Goal: Task Accomplishment & Management: Manage account settings

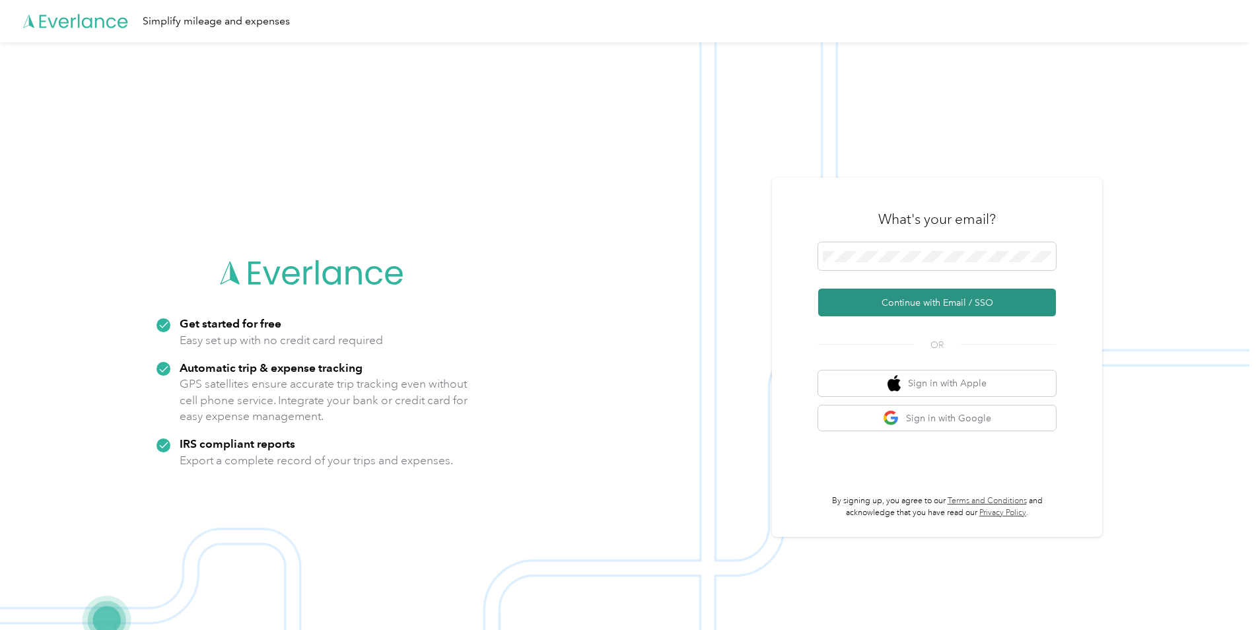
click at [936, 308] on button "Continue with Email / SSO" at bounding box center [937, 303] width 238 height 28
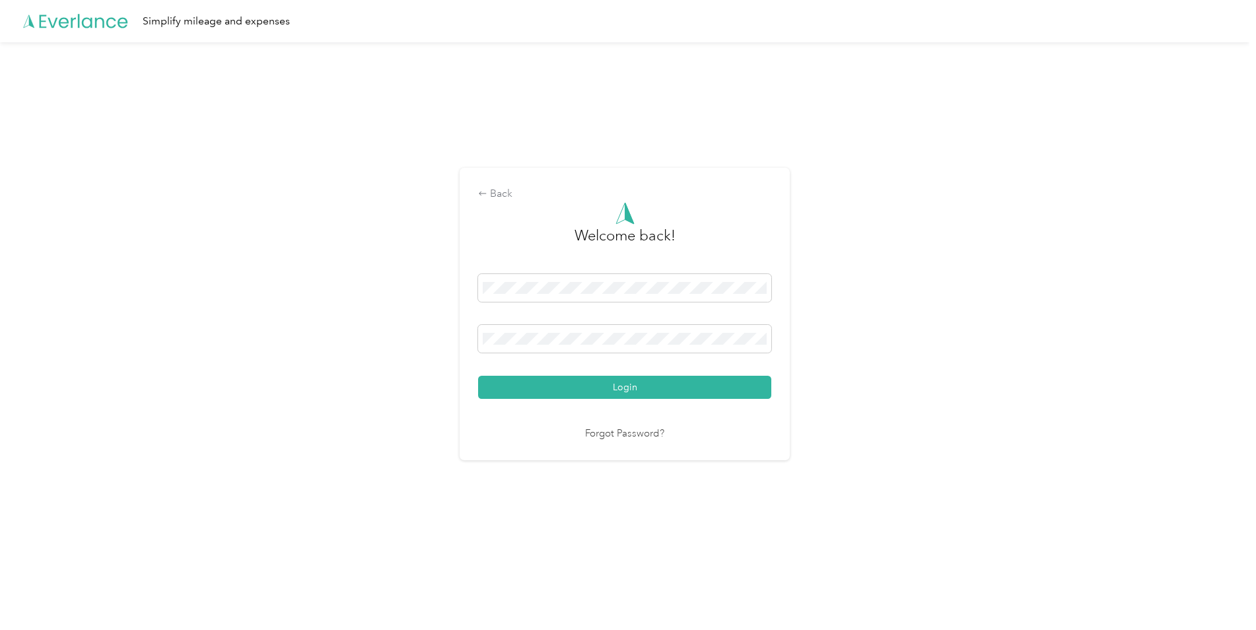
click at [478, 376] on button "Login" at bounding box center [624, 387] width 293 height 23
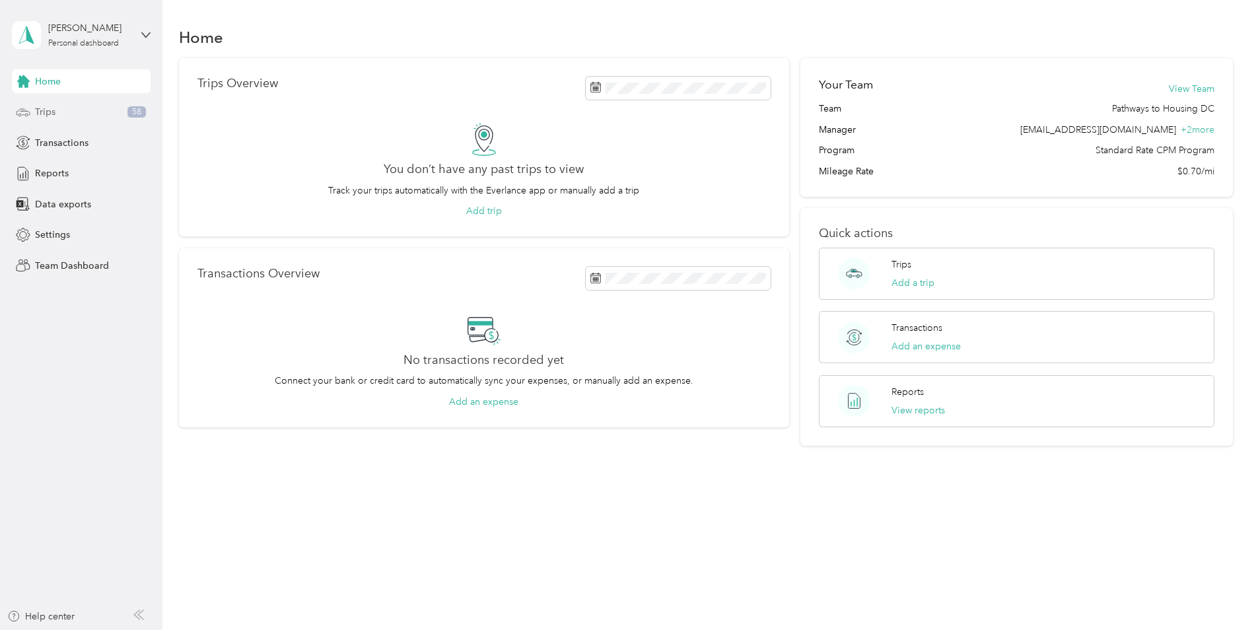
click at [85, 116] on div "Trips 58" at bounding box center [81, 112] width 139 height 24
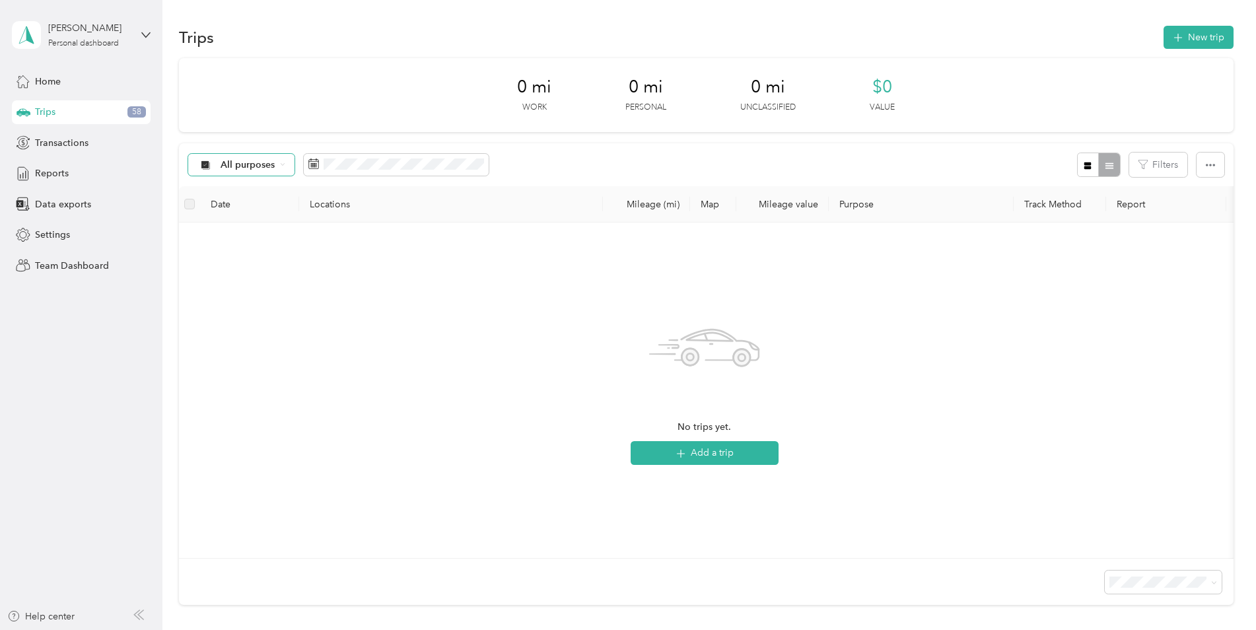
click at [284, 170] on div "All purposes" at bounding box center [241, 165] width 107 height 22
click at [260, 208] on span "Unclassified" at bounding box center [274, 212] width 107 height 14
click at [281, 164] on icon at bounding box center [280, 164] width 5 height 5
click at [97, 35] on div "[PERSON_NAME]" at bounding box center [89, 28] width 83 height 14
click at [112, 109] on div "Team dashboard" at bounding box center [150, 108] width 259 height 23
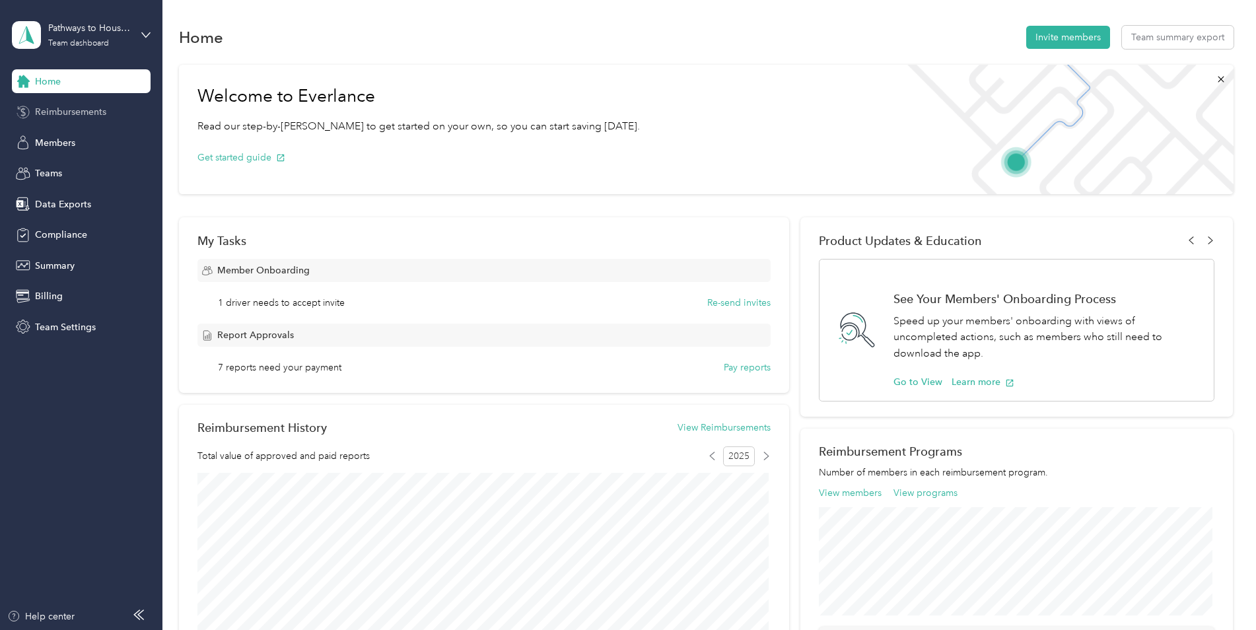
click at [92, 110] on span "Reimbursements" at bounding box center [70, 112] width 71 height 14
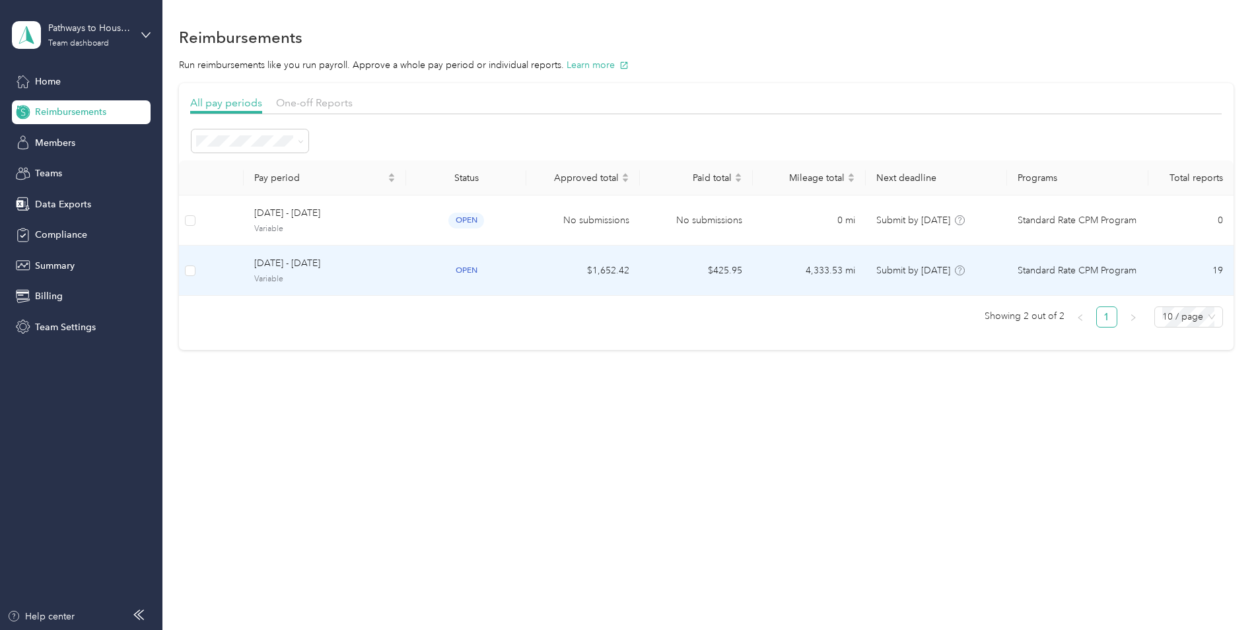
click at [375, 281] on span "Variable" at bounding box center [324, 279] width 141 height 12
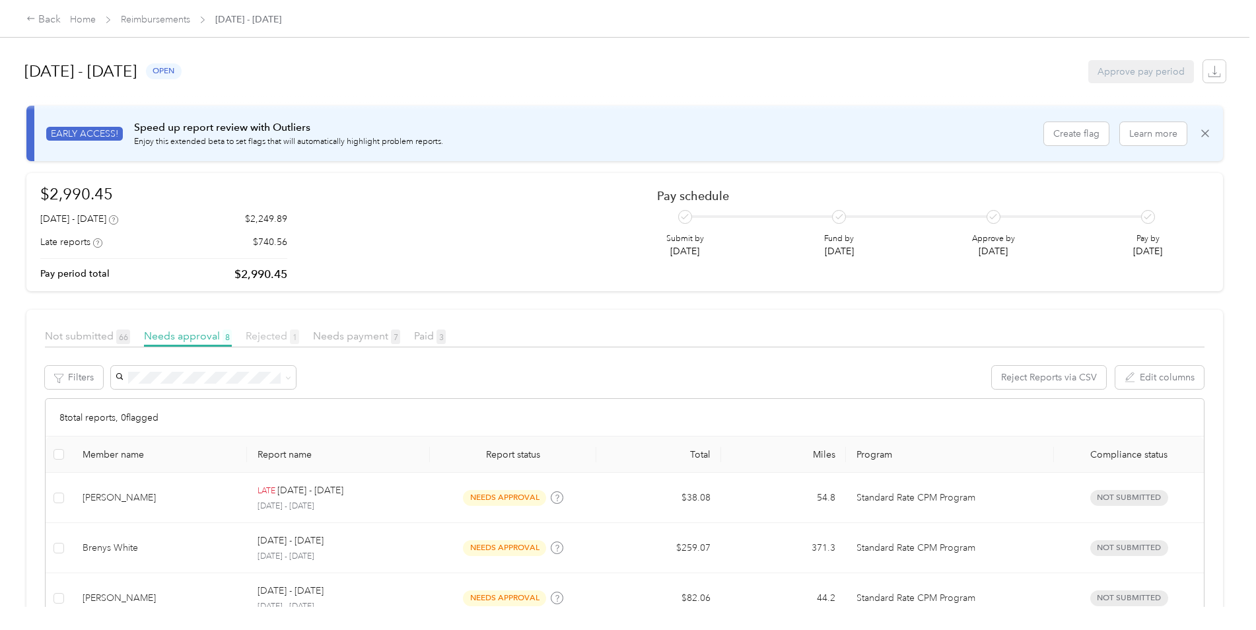
click at [254, 335] on span "Rejected 1" at bounding box center [272, 335] width 53 height 13
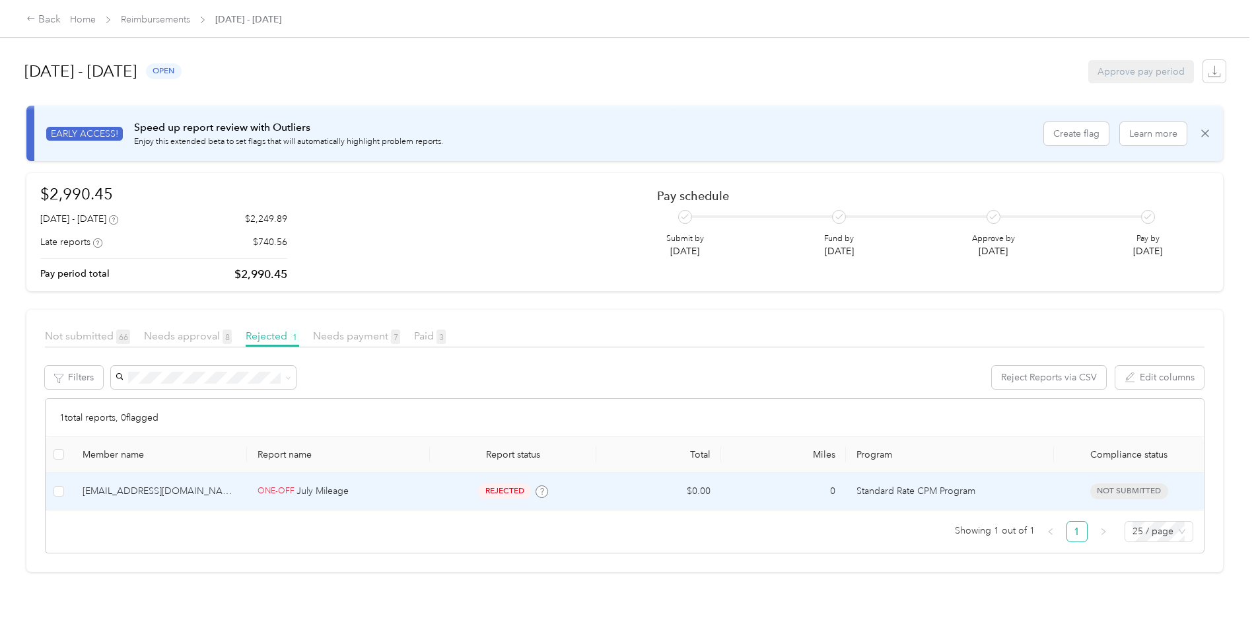
click at [386, 493] on div "ONE-OFF July Mileage" at bounding box center [339, 491] width 162 height 15
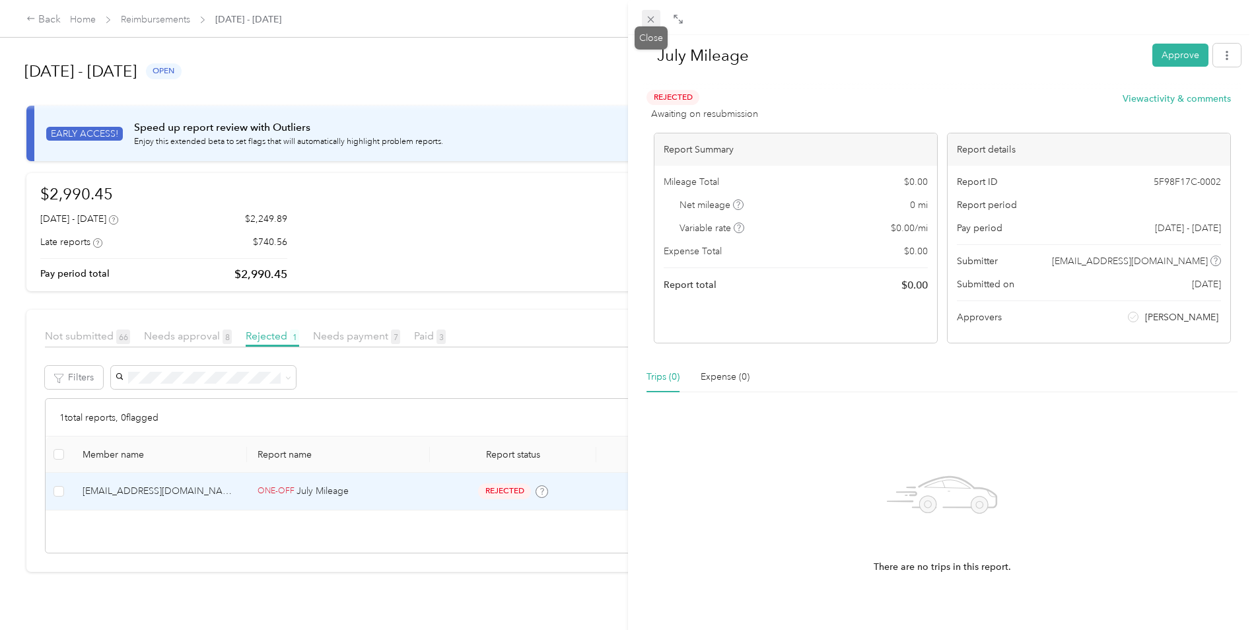
click at [655, 18] on icon at bounding box center [650, 19] width 11 height 11
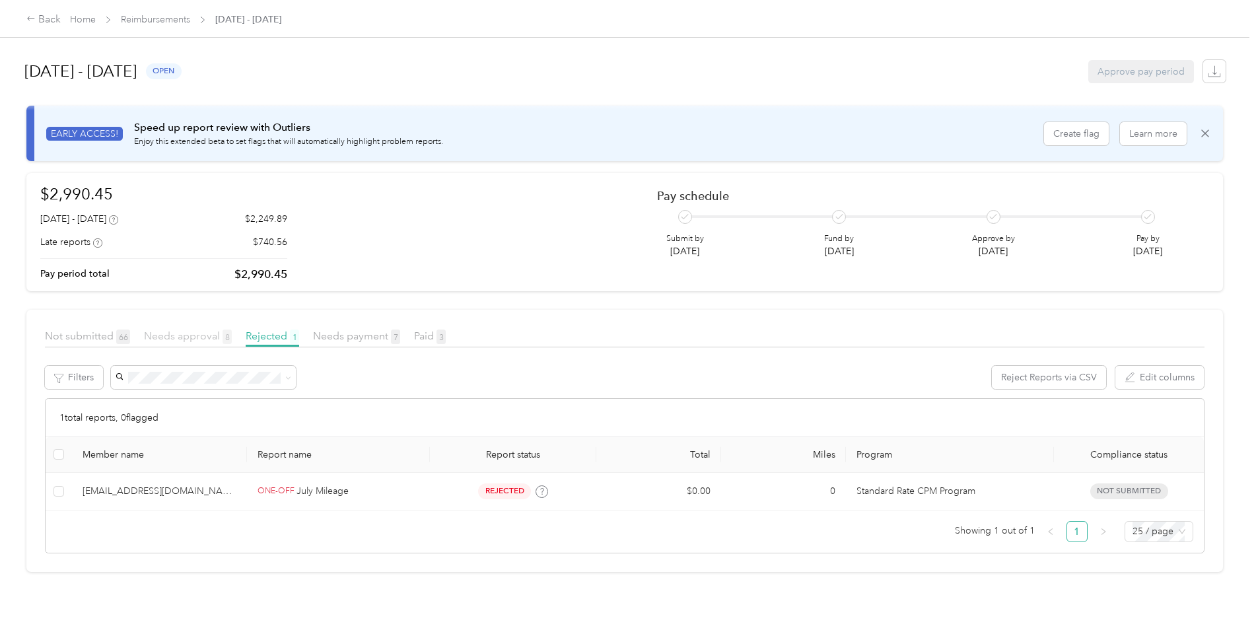
click at [204, 334] on span "Needs approval 8" at bounding box center [188, 335] width 88 height 13
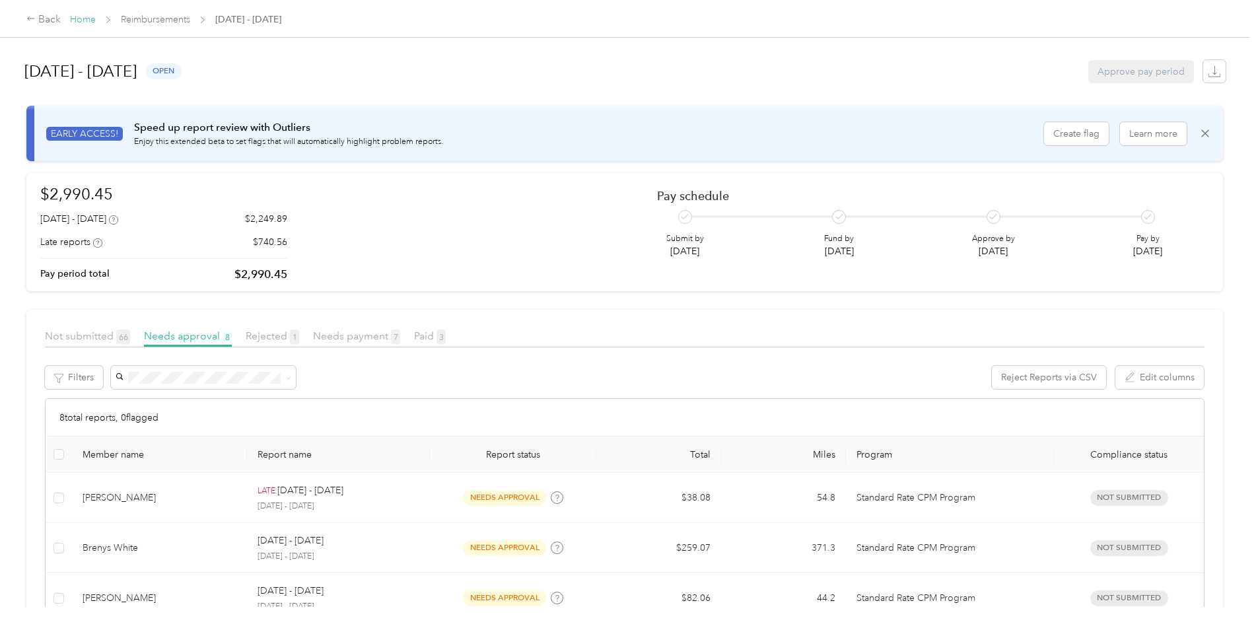
click at [85, 20] on link "Home" at bounding box center [83, 19] width 26 height 11
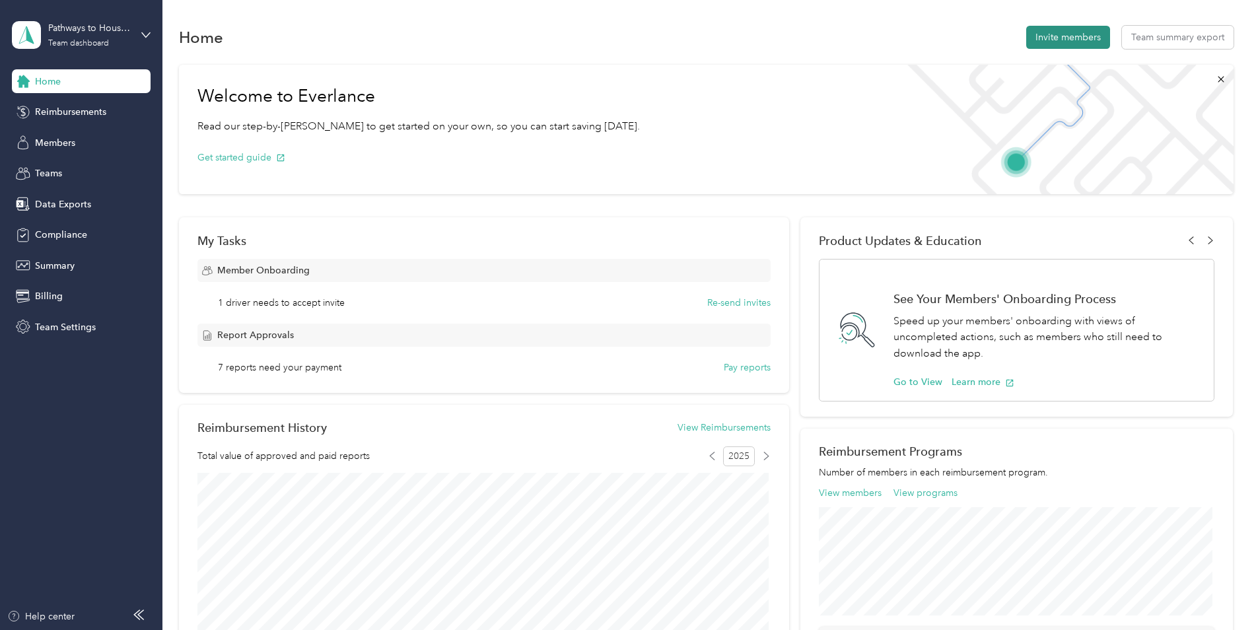
click at [1068, 40] on button "Invite members" at bounding box center [1068, 37] width 84 height 23
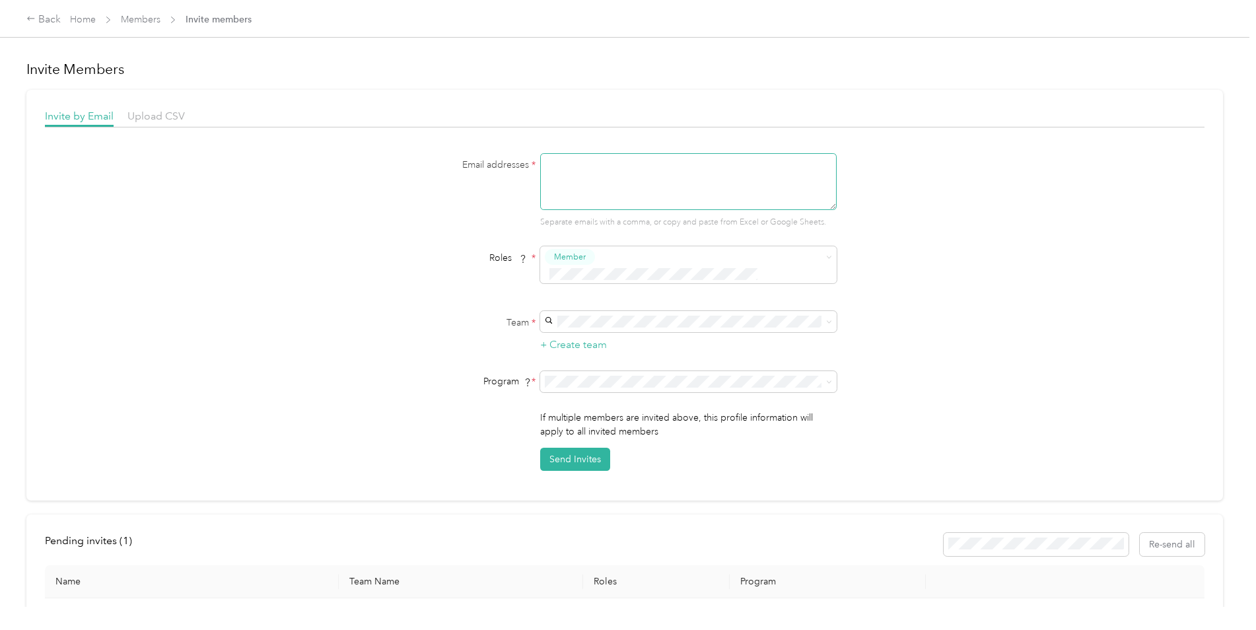
click at [610, 184] on textarea at bounding box center [688, 181] width 296 height 57
type textarea "[EMAIL_ADDRESS][DOMAIN_NAME]"
type button "2367932af82246a98c1b1502f22b7d52"
click at [576, 356] on span "Manager" at bounding box center [574, 358] width 34 height 12
click at [586, 337] on button "+ Create team" at bounding box center [573, 345] width 67 height 17
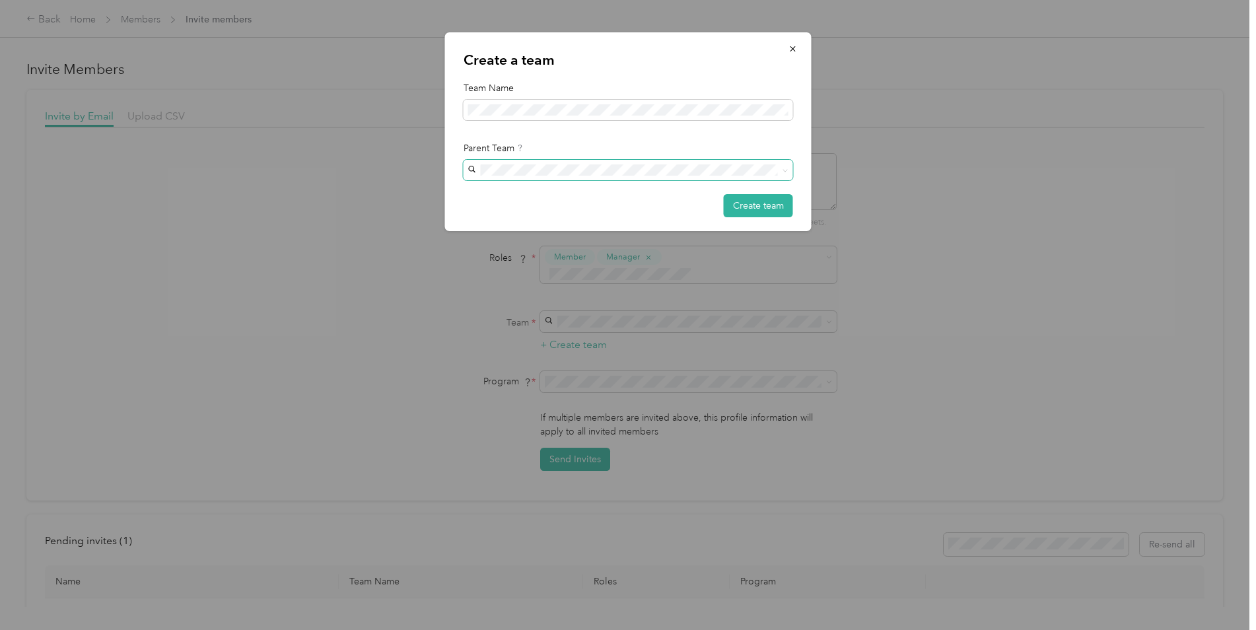
click at [780, 173] on span at bounding box center [783, 170] width 11 height 9
click at [678, 189] on div "Pathways to Housing DC [EMAIL_ADDRESS][DOMAIN_NAME] +2 more" at bounding box center [621, 201] width 296 height 30
click at [745, 211] on button "Create team" at bounding box center [758, 205] width 69 height 23
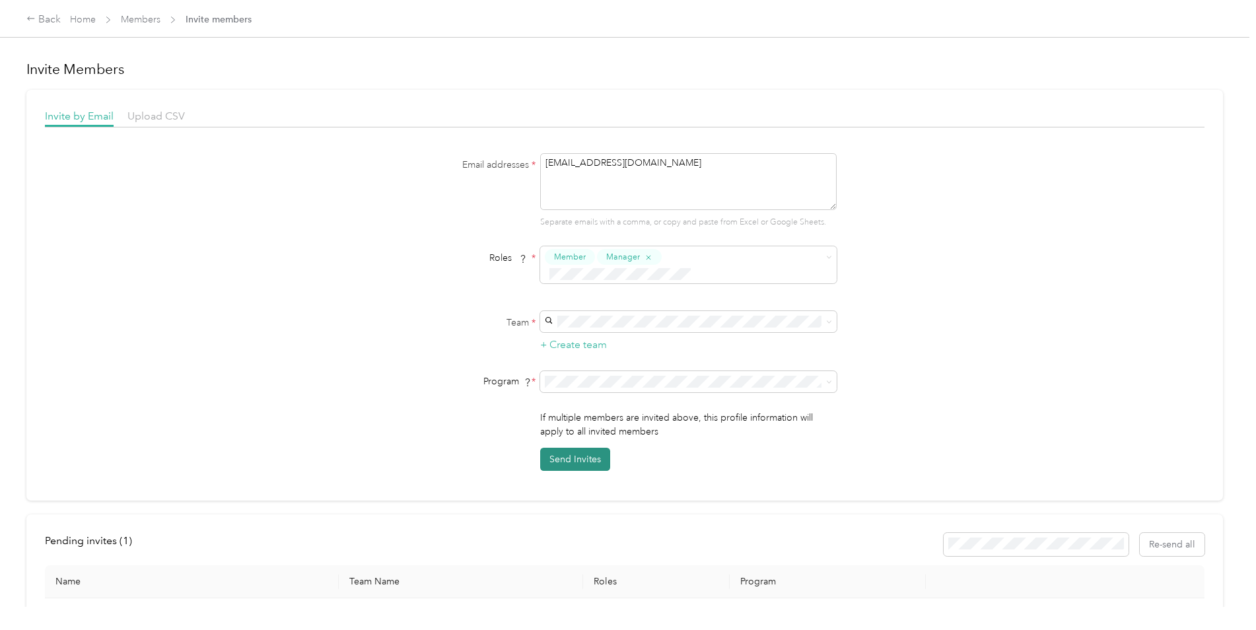
click at [580, 448] on button "Send Invites" at bounding box center [575, 459] width 70 height 23
click at [143, 14] on link "Members" at bounding box center [141, 19] width 40 height 11
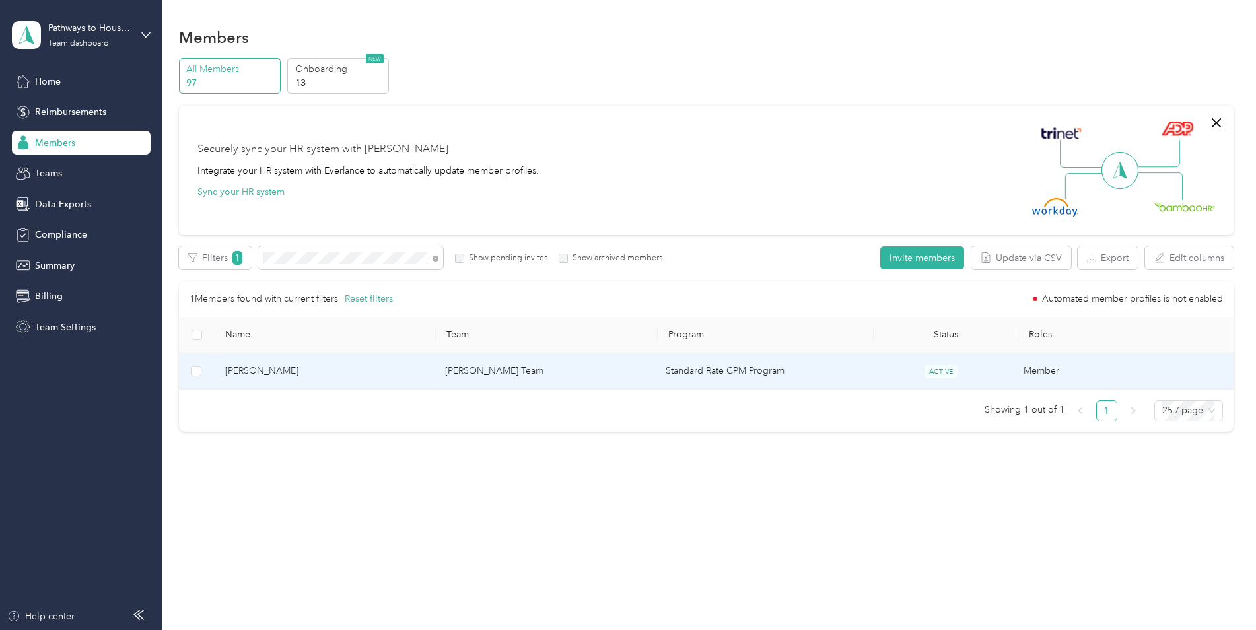
click at [304, 373] on span "[PERSON_NAME]" at bounding box center [324, 371] width 199 height 15
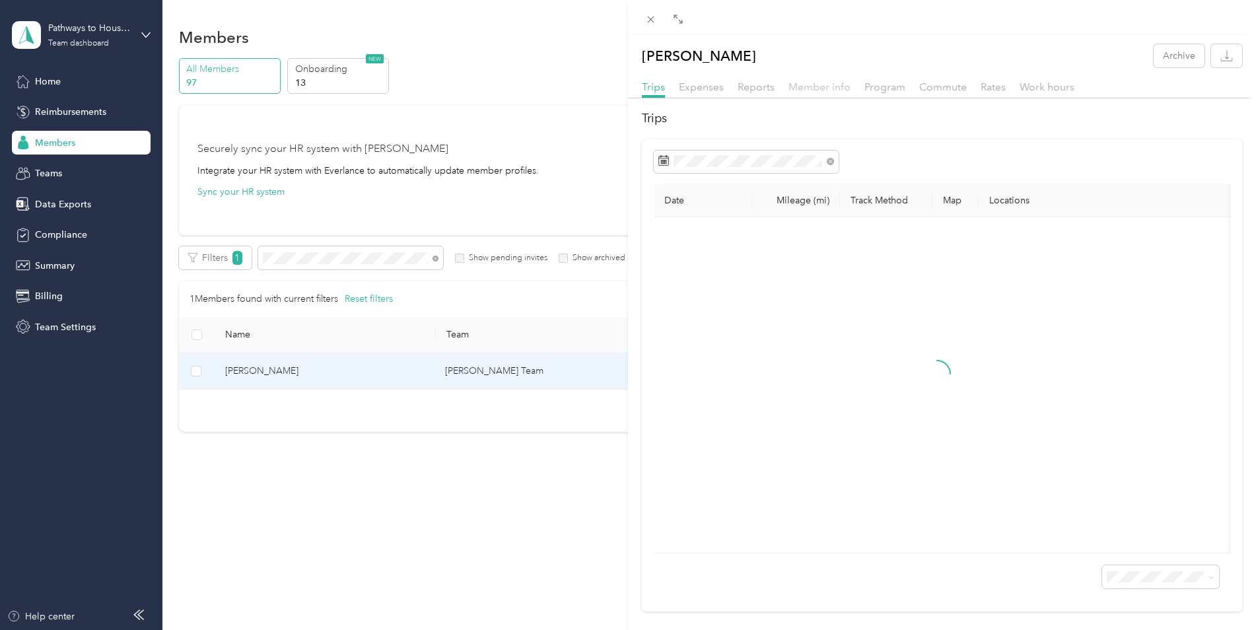
click at [831, 92] on span "Member info" at bounding box center [819, 87] width 62 height 13
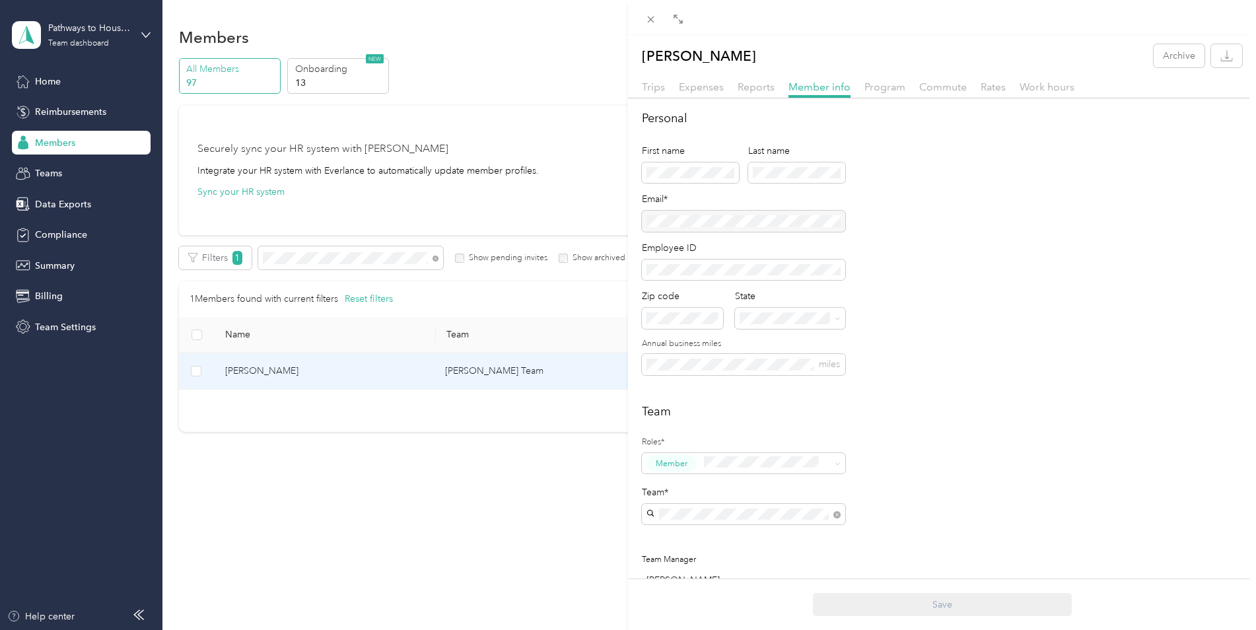
scroll to position [66, 0]
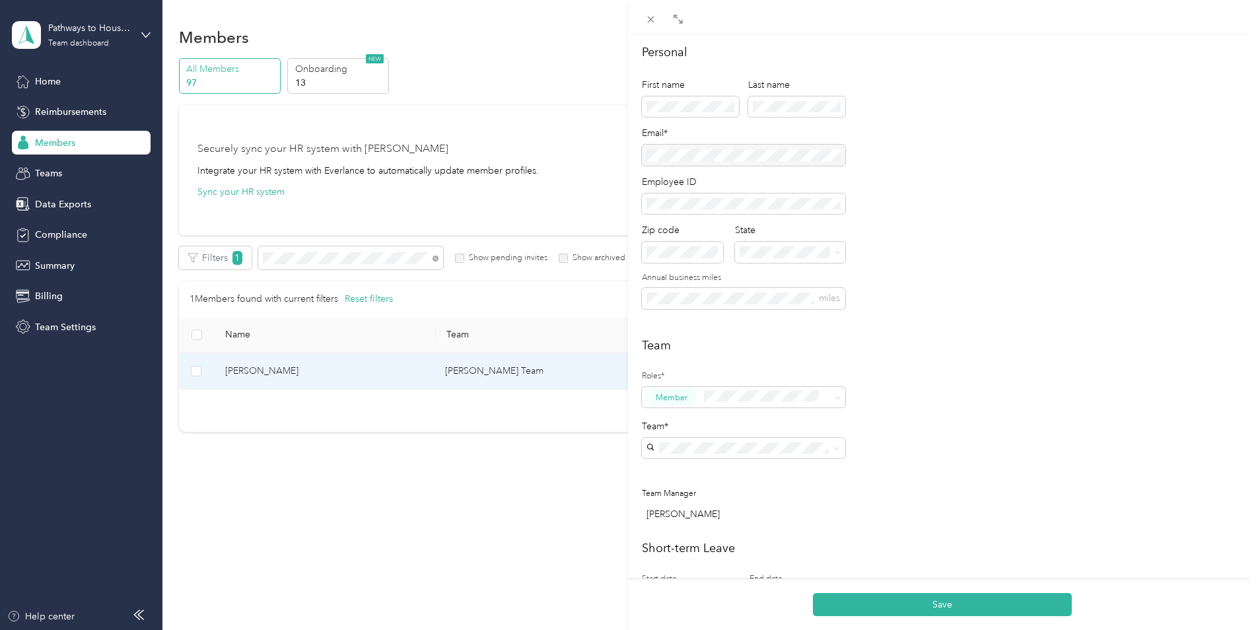
click at [718, 471] on div "Chasity's Team No managers" at bounding box center [743, 479] width 185 height 30
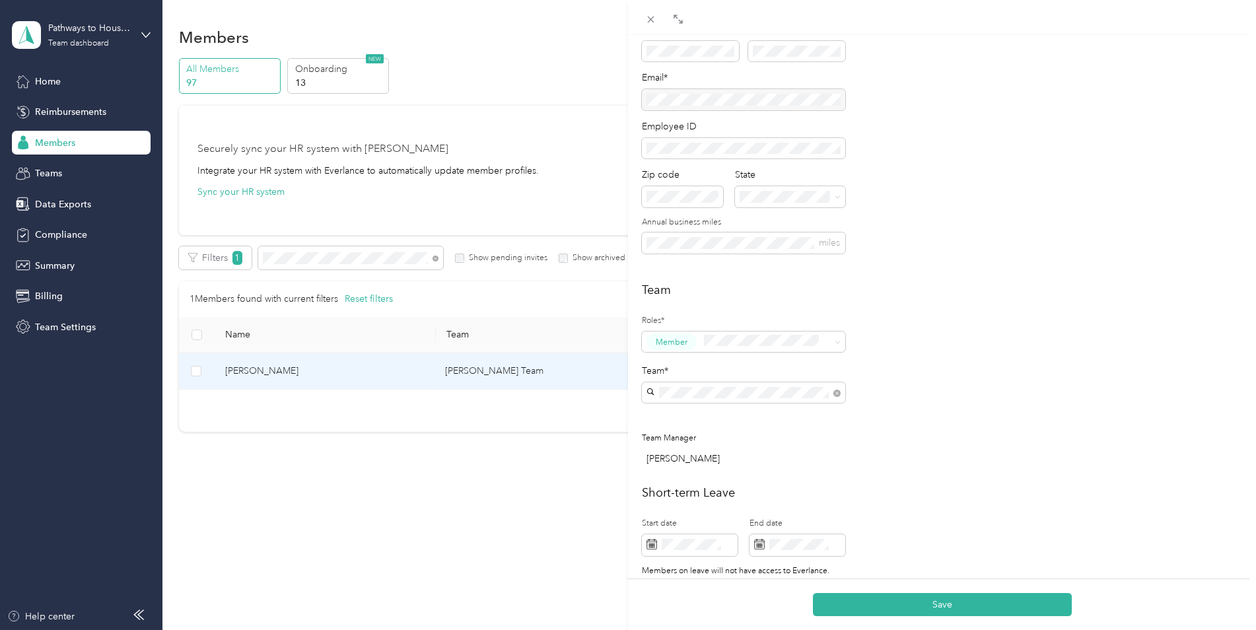
scroll to position [198, 0]
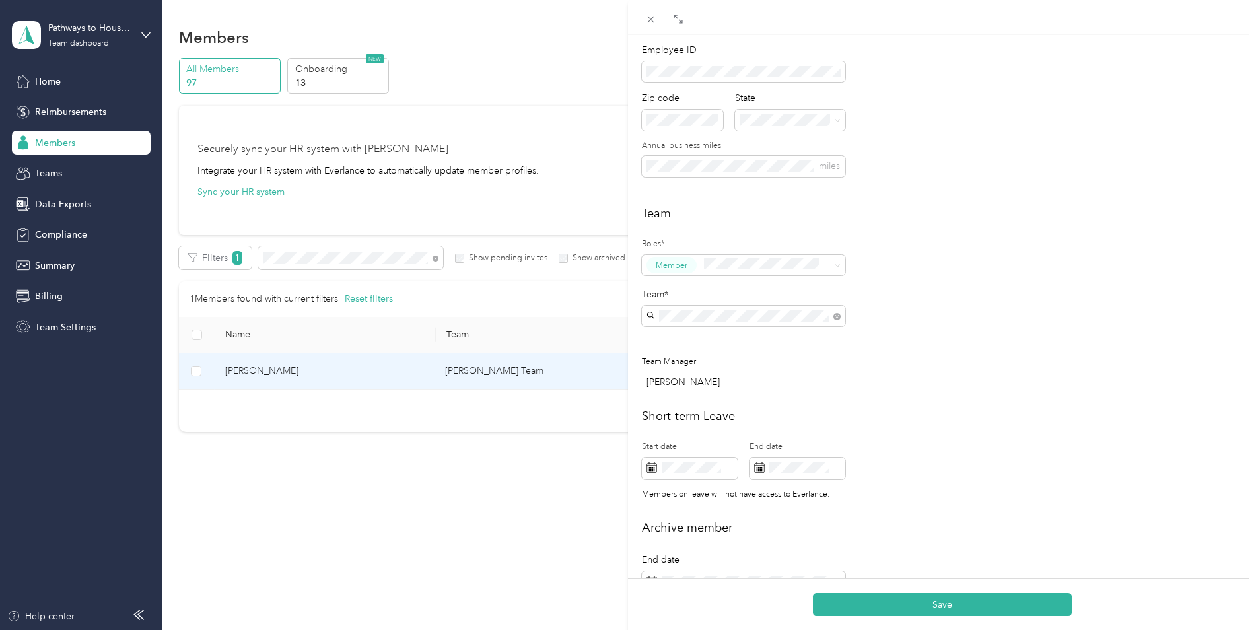
click at [932, 602] on button "Save" at bounding box center [942, 604] width 259 height 23
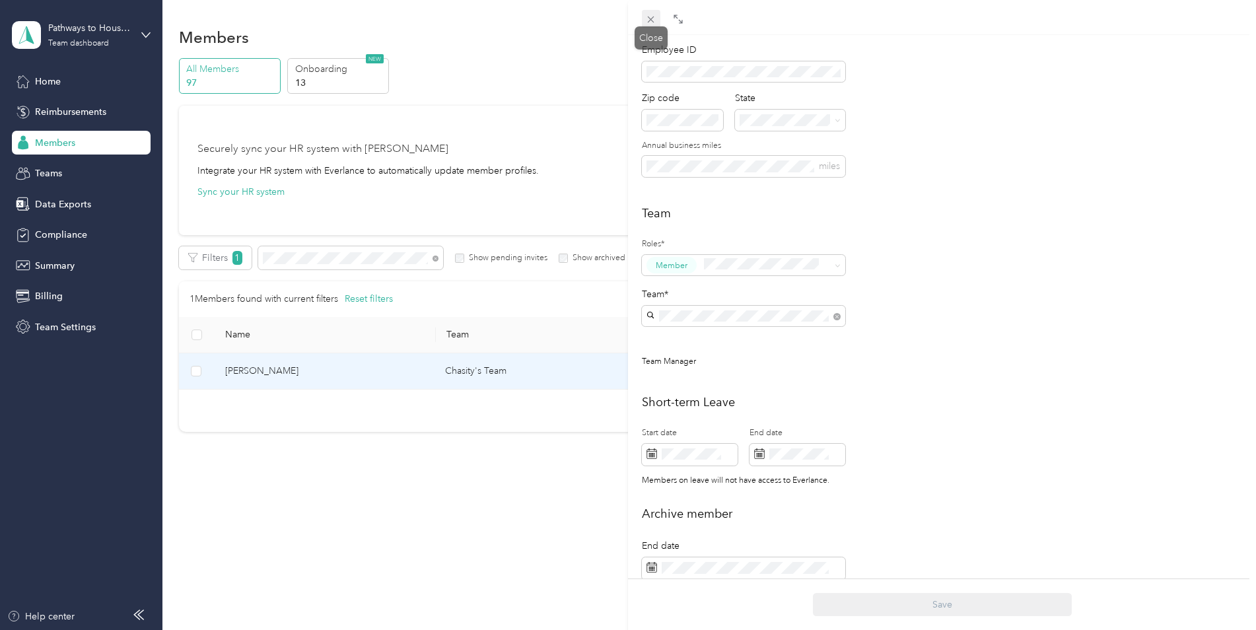
click at [651, 22] on icon at bounding box center [650, 19] width 11 height 11
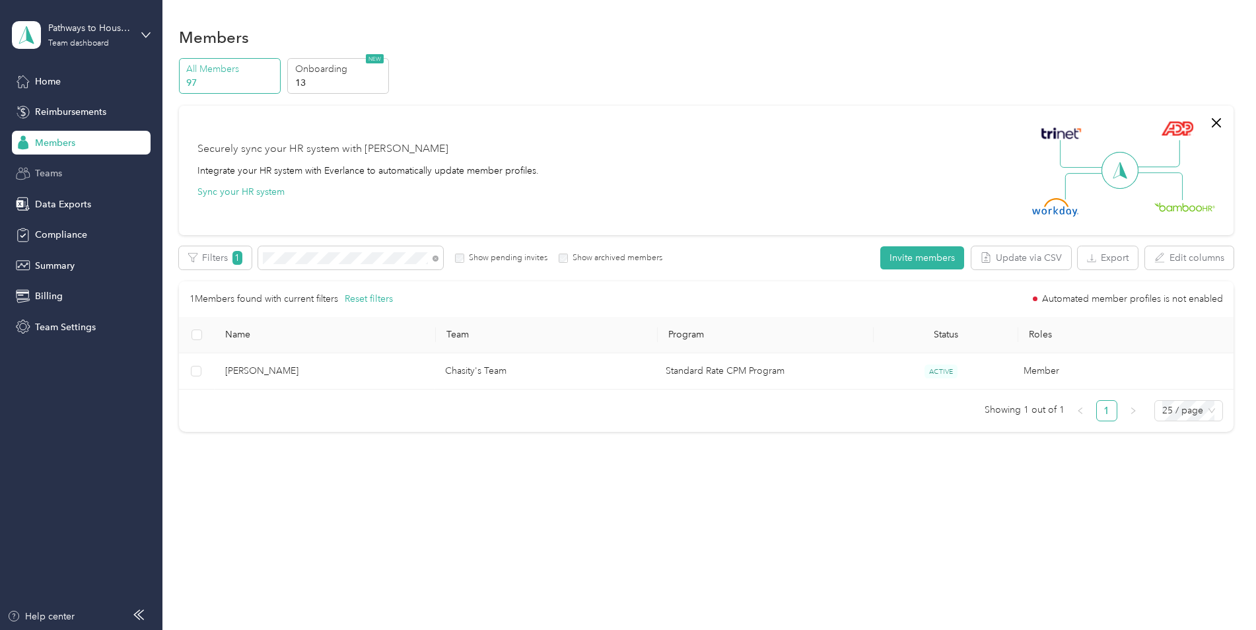
click at [64, 174] on div "Teams" at bounding box center [81, 174] width 139 height 24
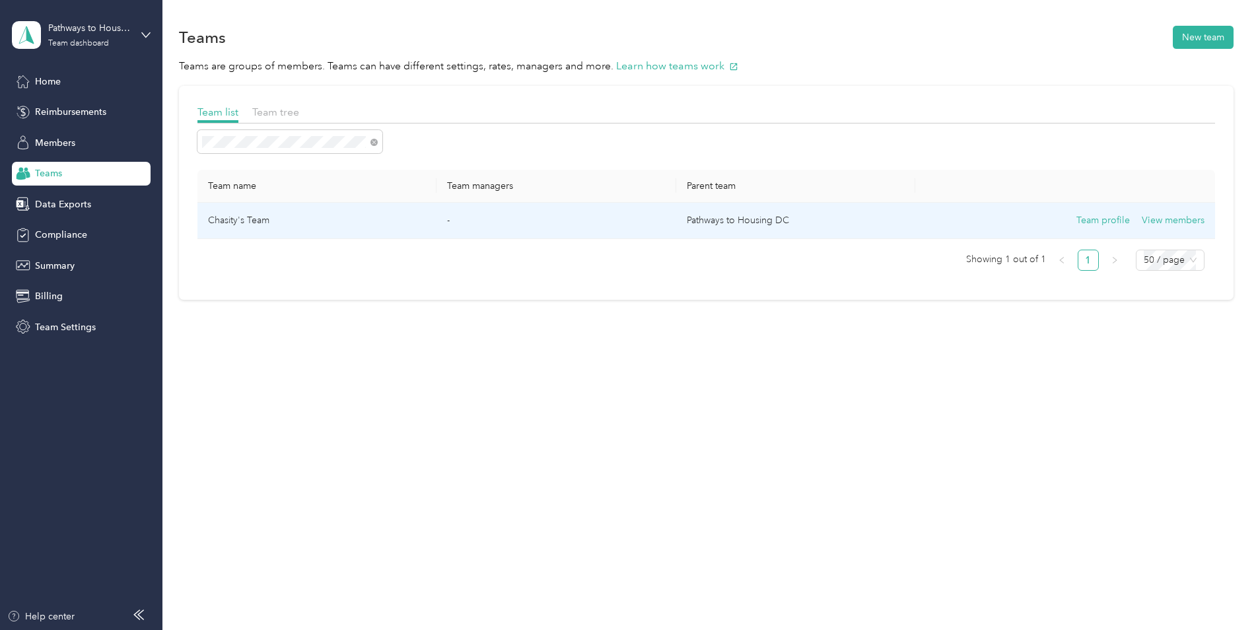
click at [308, 223] on td "Chasity's Team" at bounding box center [317, 221] width 240 height 36
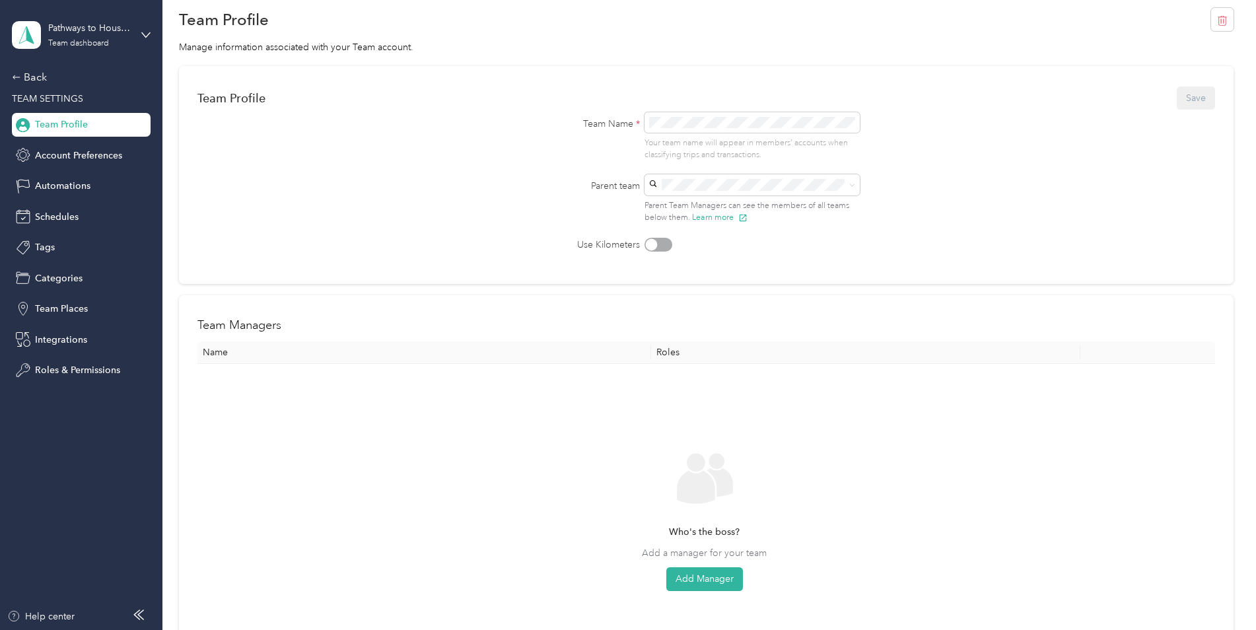
scroll to position [66, 0]
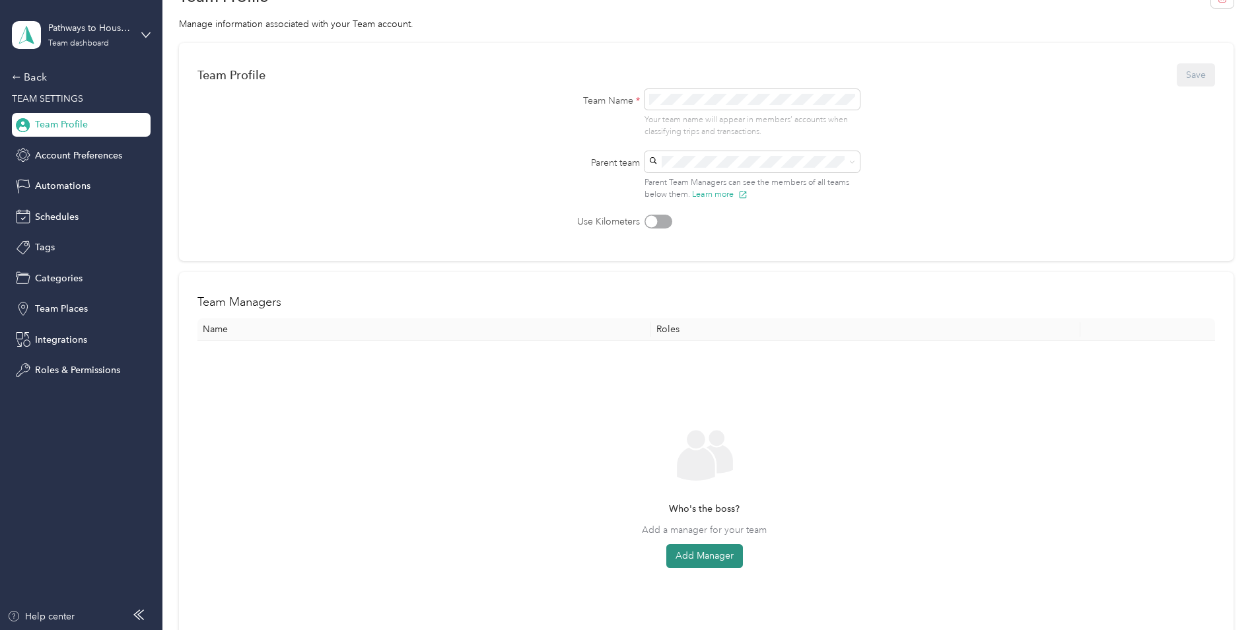
click at [724, 549] on button "Add Manager" at bounding box center [704, 556] width 77 height 24
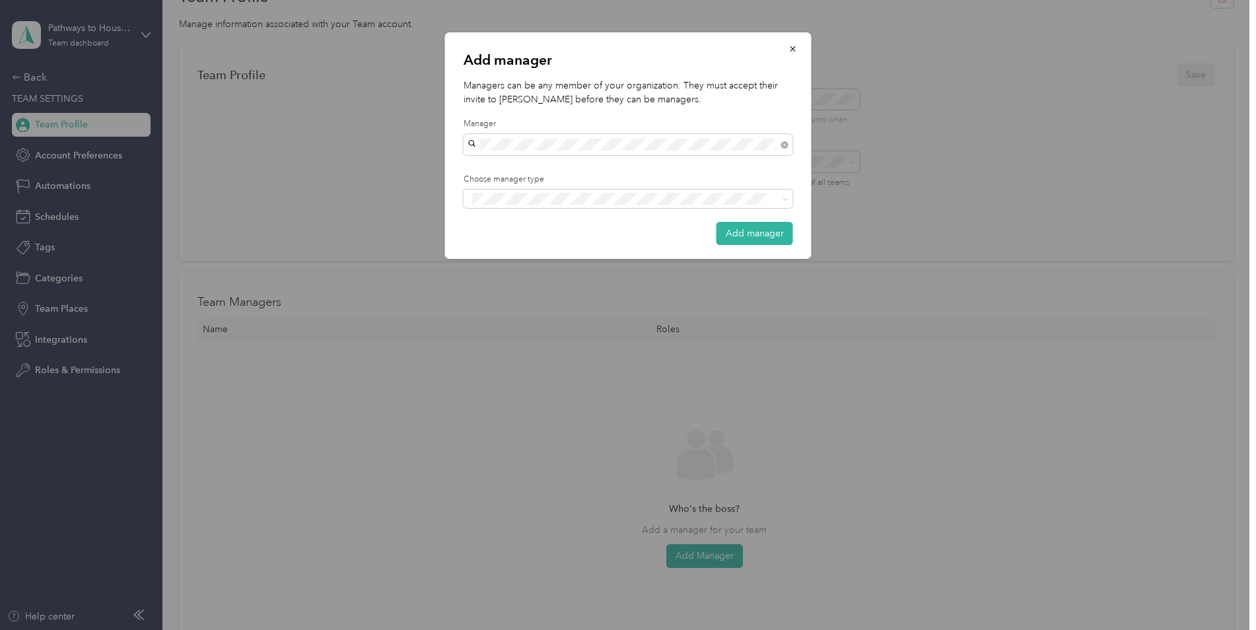
click at [546, 174] on li "[EMAIL_ADDRESS][DOMAIN_NAME]" at bounding box center [628, 167] width 329 height 23
click at [566, 223] on div "Manager Limited" at bounding box center [628, 222] width 311 height 17
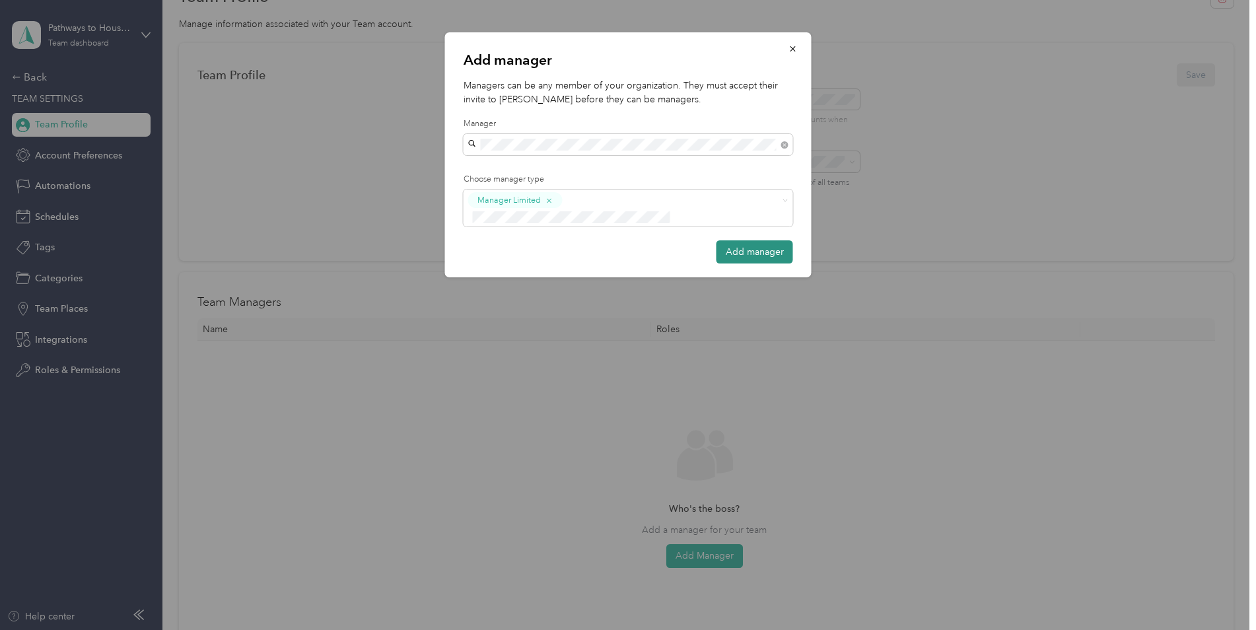
click at [739, 240] on button "Add manager" at bounding box center [754, 251] width 77 height 23
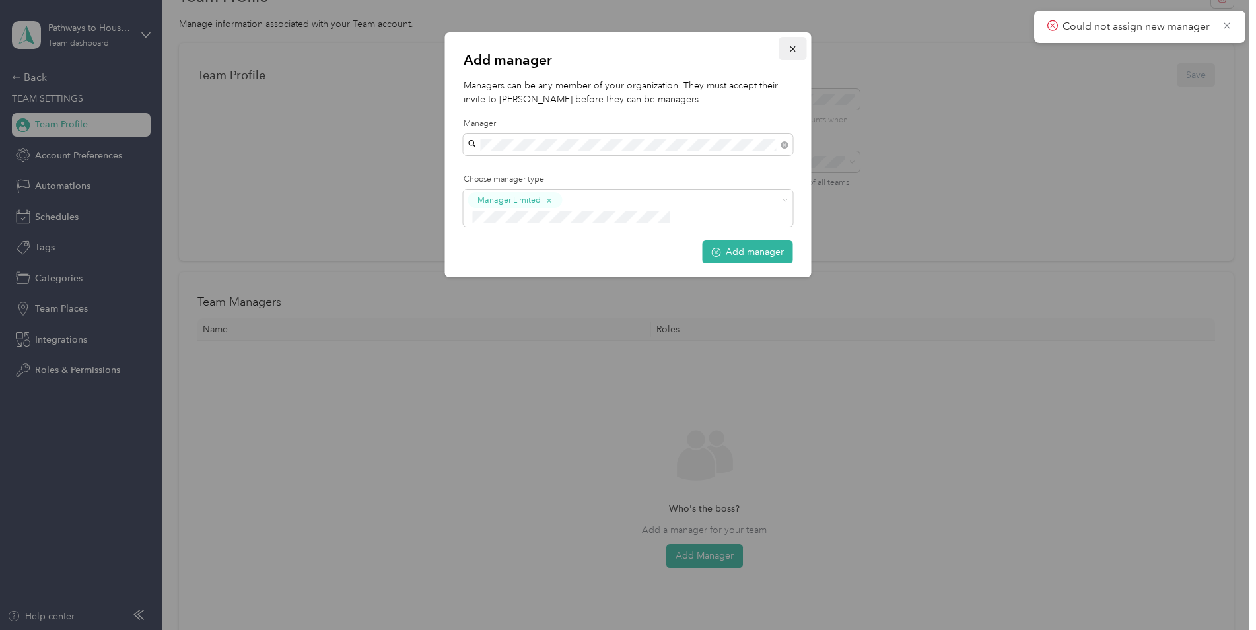
click at [792, 44] on span "button" at bounding box center [792, 48] width 9 height 11
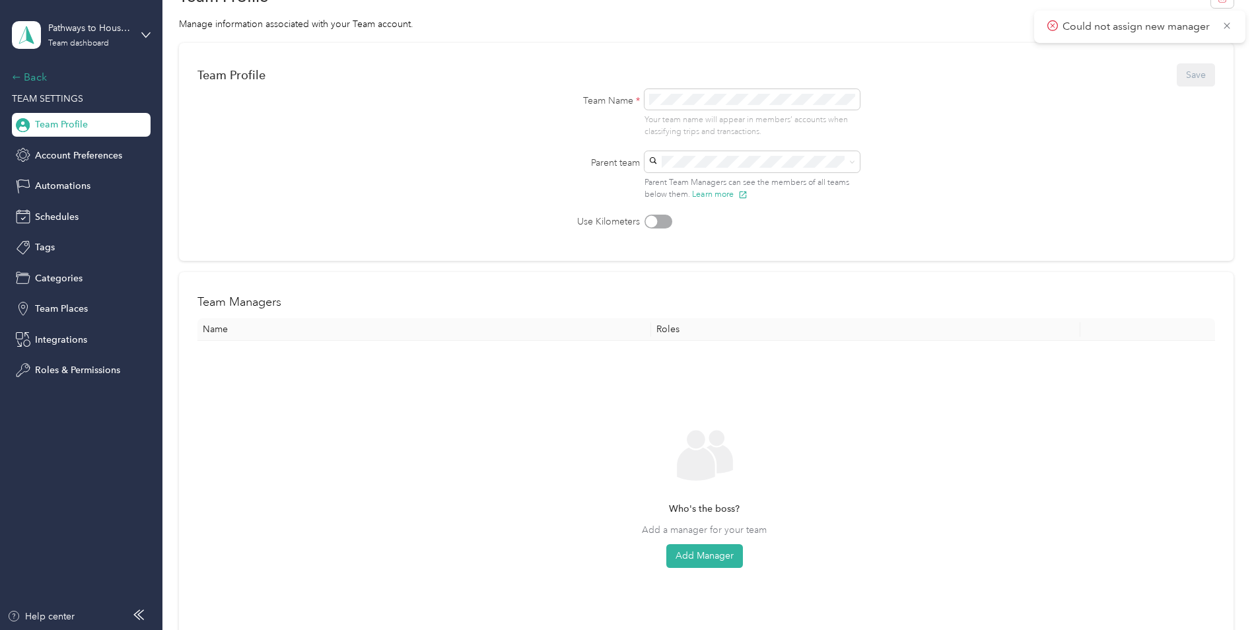
click at [36, 76] on div "Back" at bounding box center [78, 77] width 132 height 16
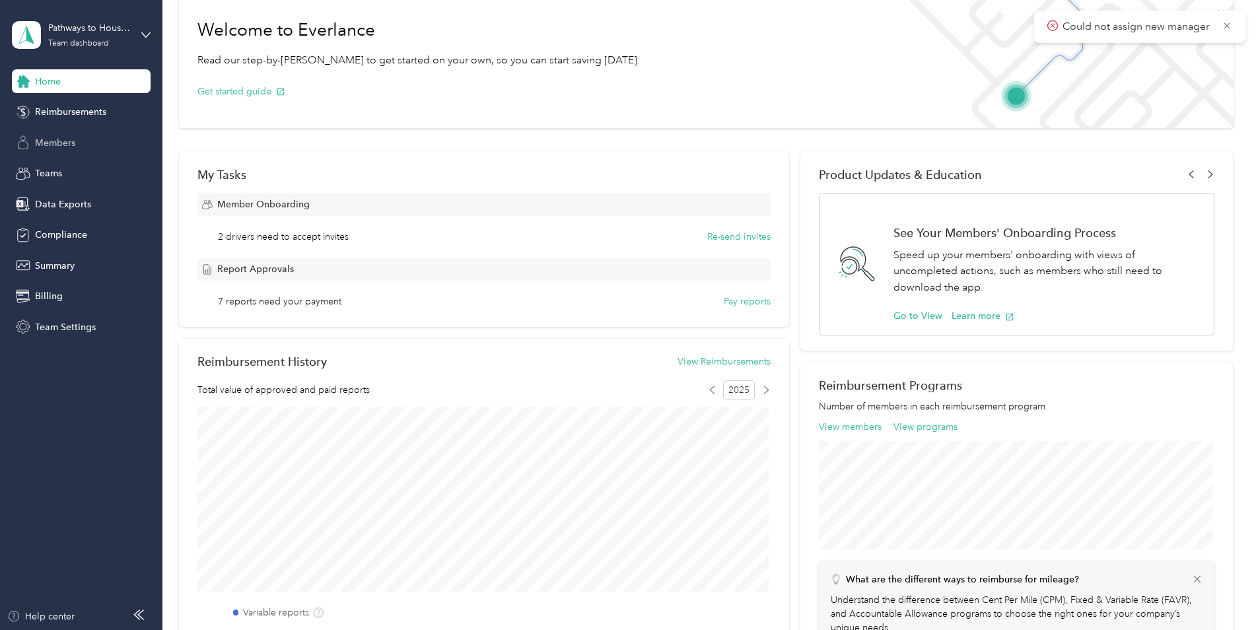
click at [52, 141] on span "Members" at bounding box center [55, 143] width 40 height 14
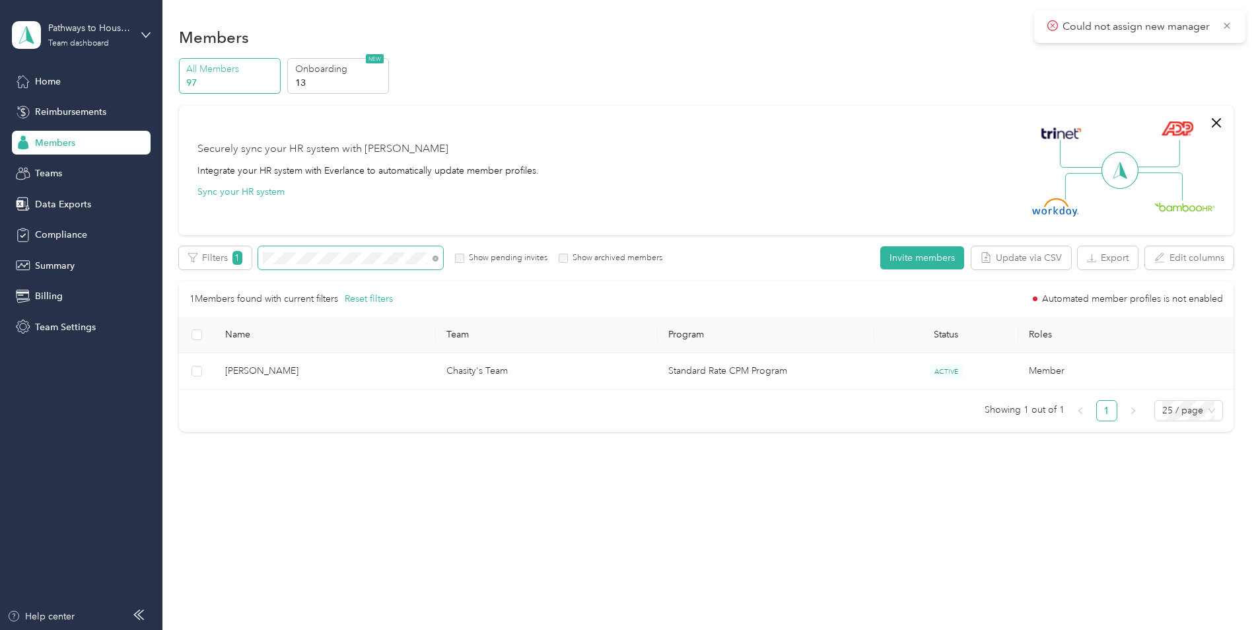
click at [432, 258] on span at bounding box center [433, 258] width 11 height 14
drag, startPoint x: 434, startPoint y: 259, endPoint x: 427, endPoint y: 260, distance: 7.4
click at [433, 259] on icon at bounding box center [435, 259] width 6 height 6
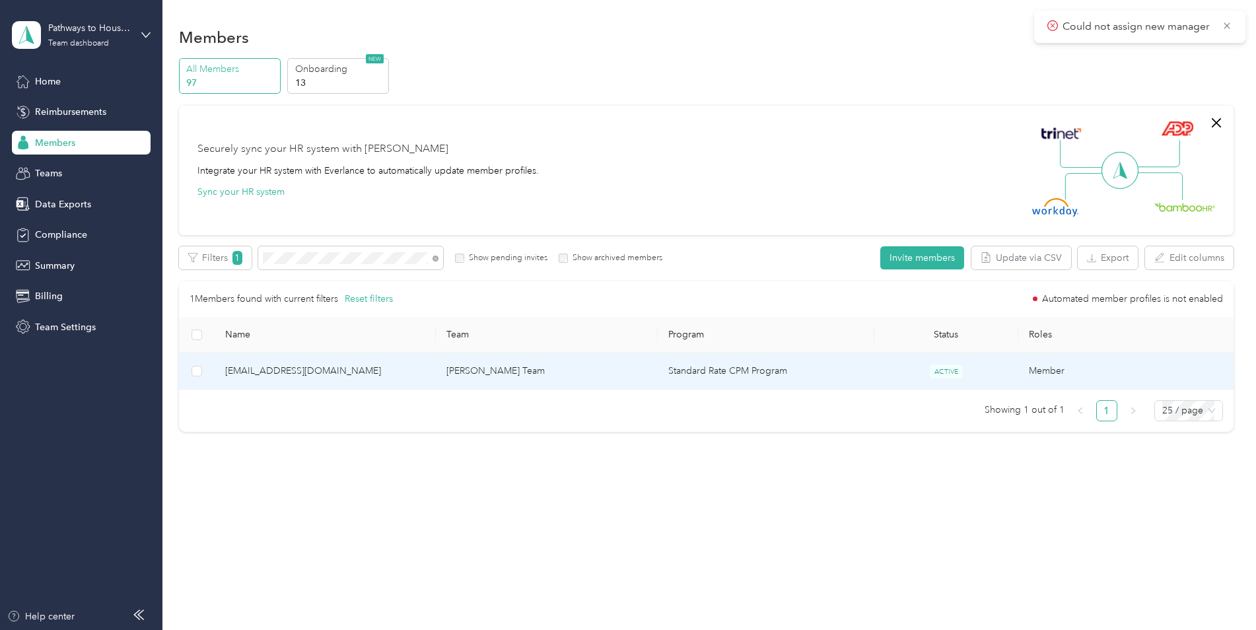
click at [326, 379] on td "[EMAIL_ADDRESS][DOMAIN_NAME]" at bounding box center [326, 371] width 222 height 36
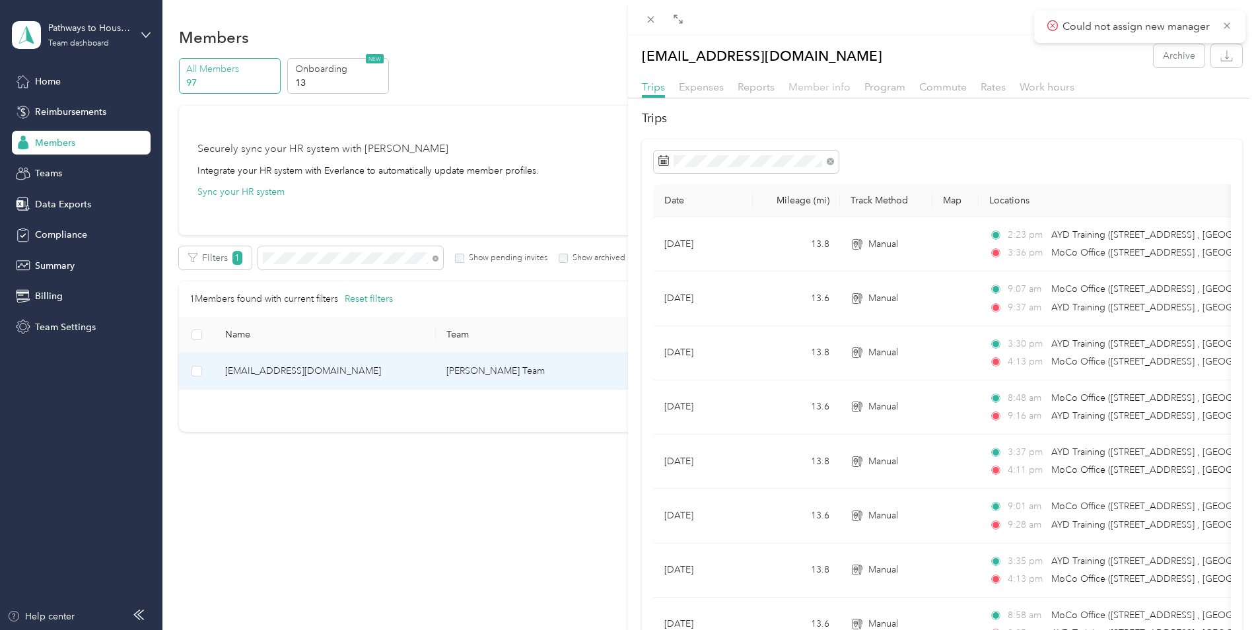
click at [829, 90] on span "Member info" at bounding box center [819, 87] width 62 height 13
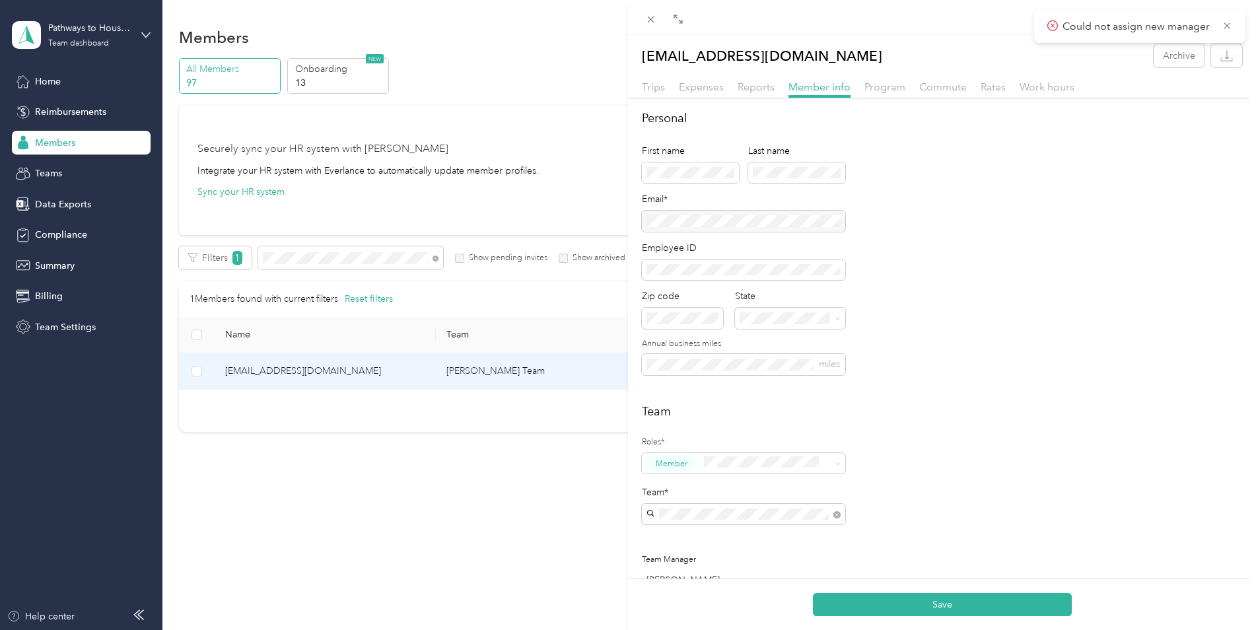
click at [714, 611] on div "Drag to resize Click to close [EMAIL_ADDRESS][DOMAIN_NAME] Archive Trips Expens…" at bounding box center [624, 630] width 1249 height 0
click at [696, 535] on span "Chasity's Team" at bounding box center [681, 537] width 61 height 11
click at [891, 602] on button "Save" at bounding box center [942, 604] width 259 height 23
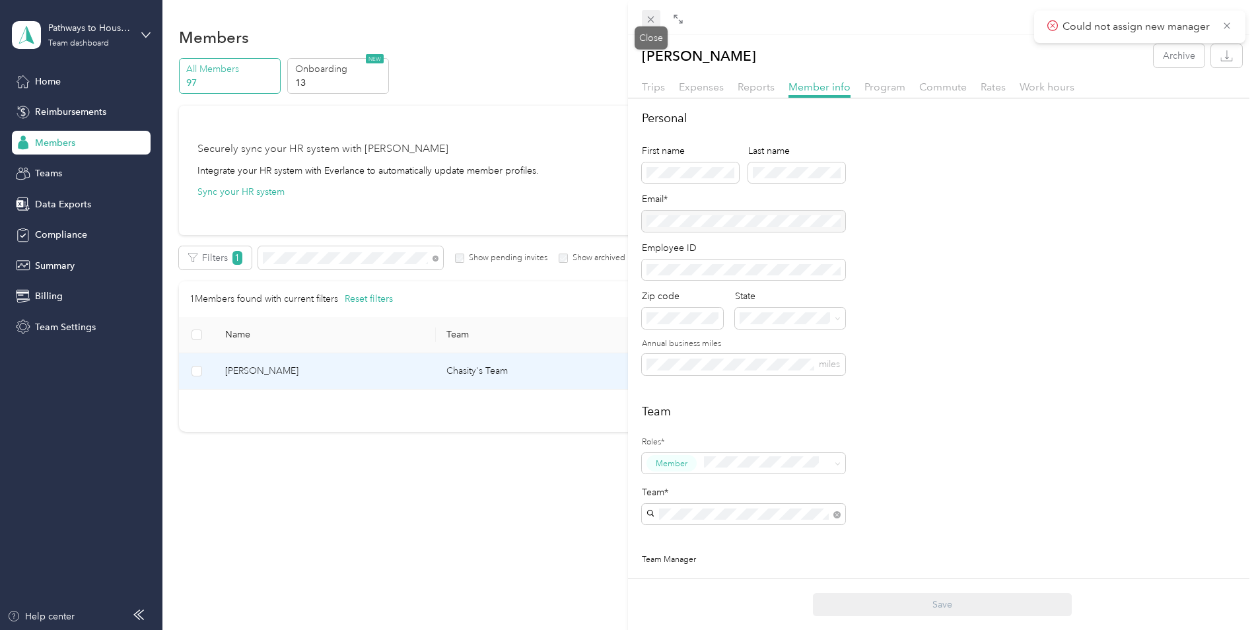
click at [648, 20] on icon at bounding box center [650, 19] width 11 height 11
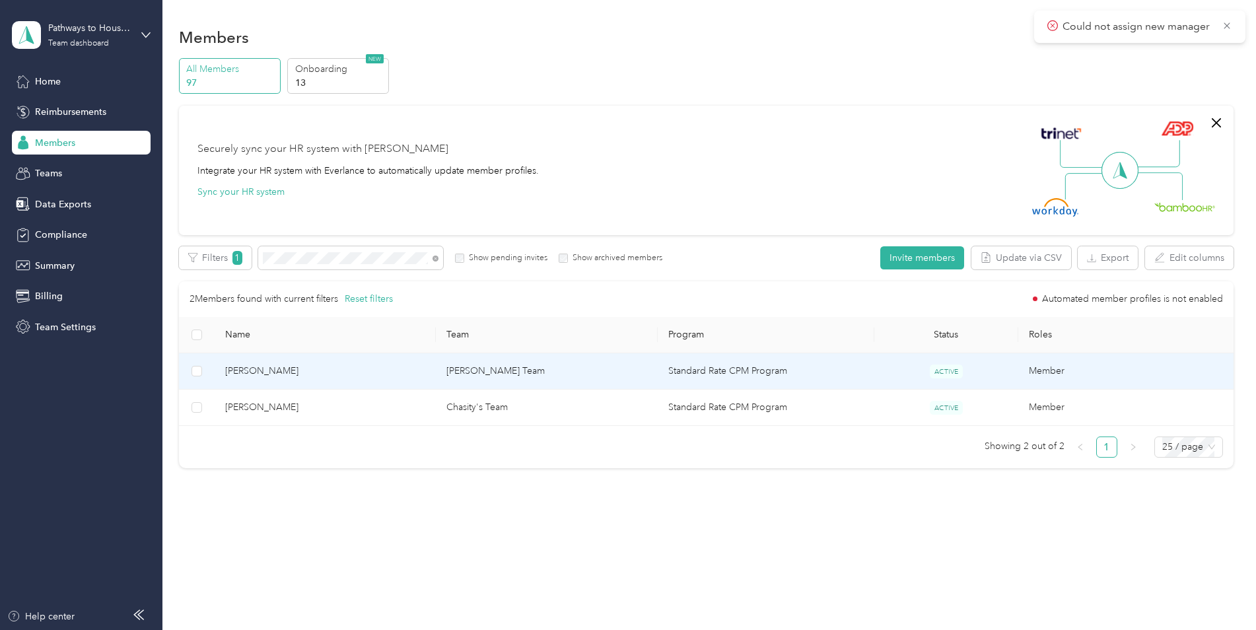
click at [351, 382] on td "[PERSON_NAME]" at bounding box center [326, 371] width 222 height 36
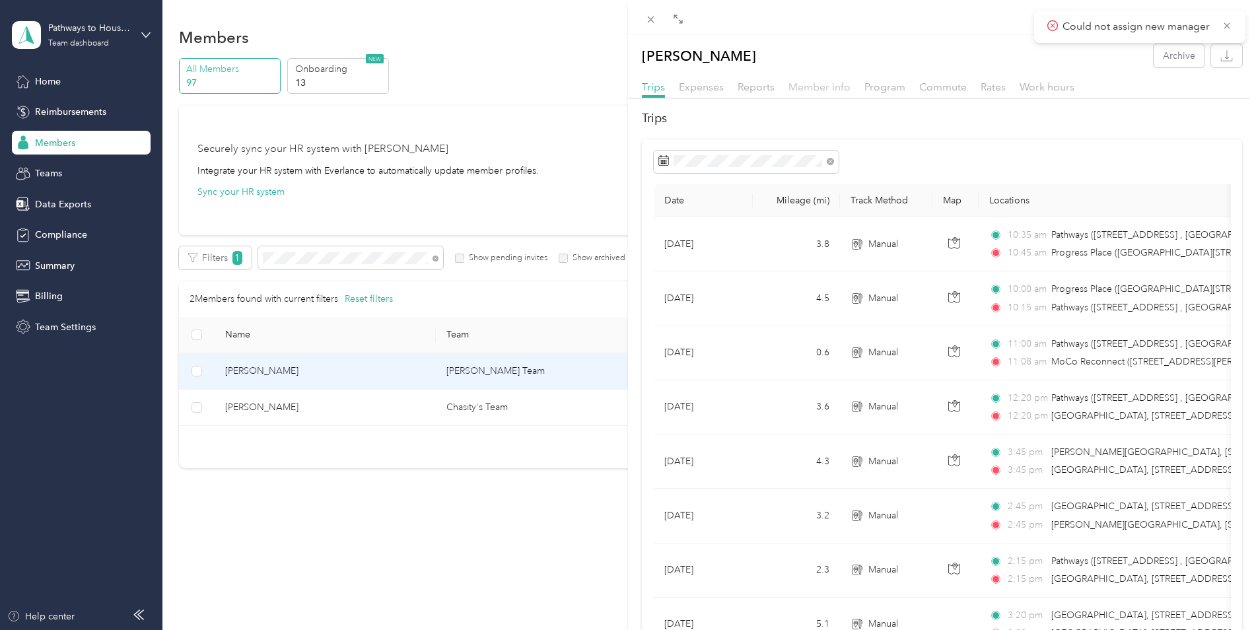
click at [826, 91] on span "Member info" at bounding box center [819, 87] width 62 height 13
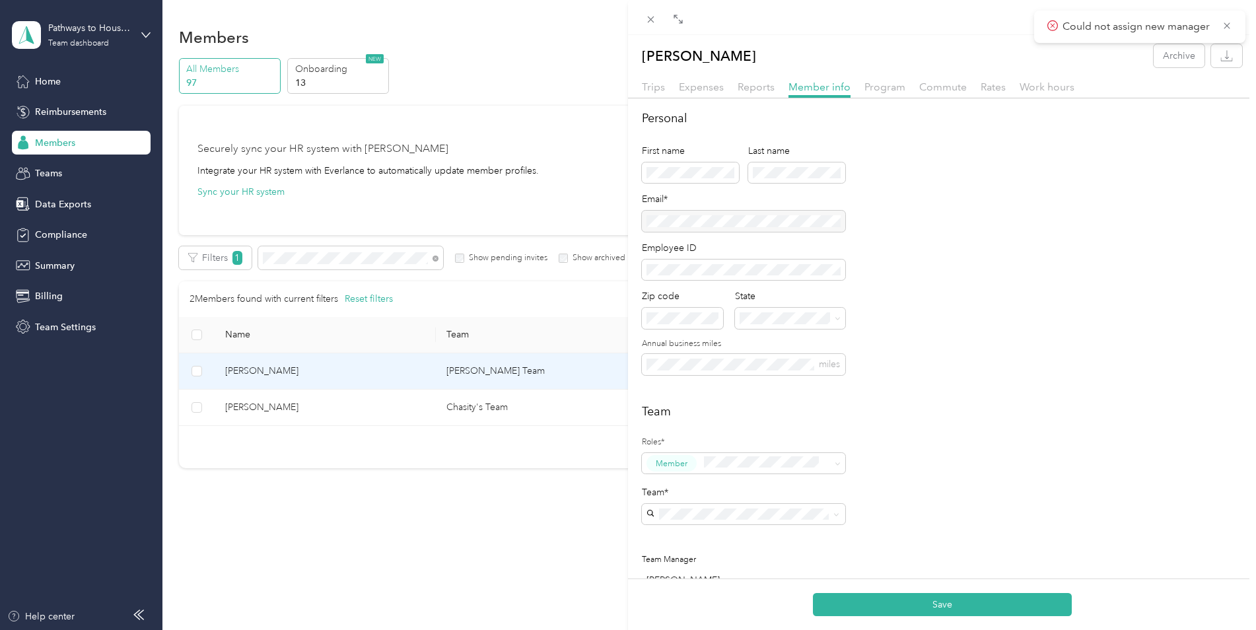
click at [706, 538] on span "Chasity's Team" at bounding box center [681, 536] width 61 height 11
click at [920, 598] on button "Save" at bounding box center [942, 604] width 259 height 23
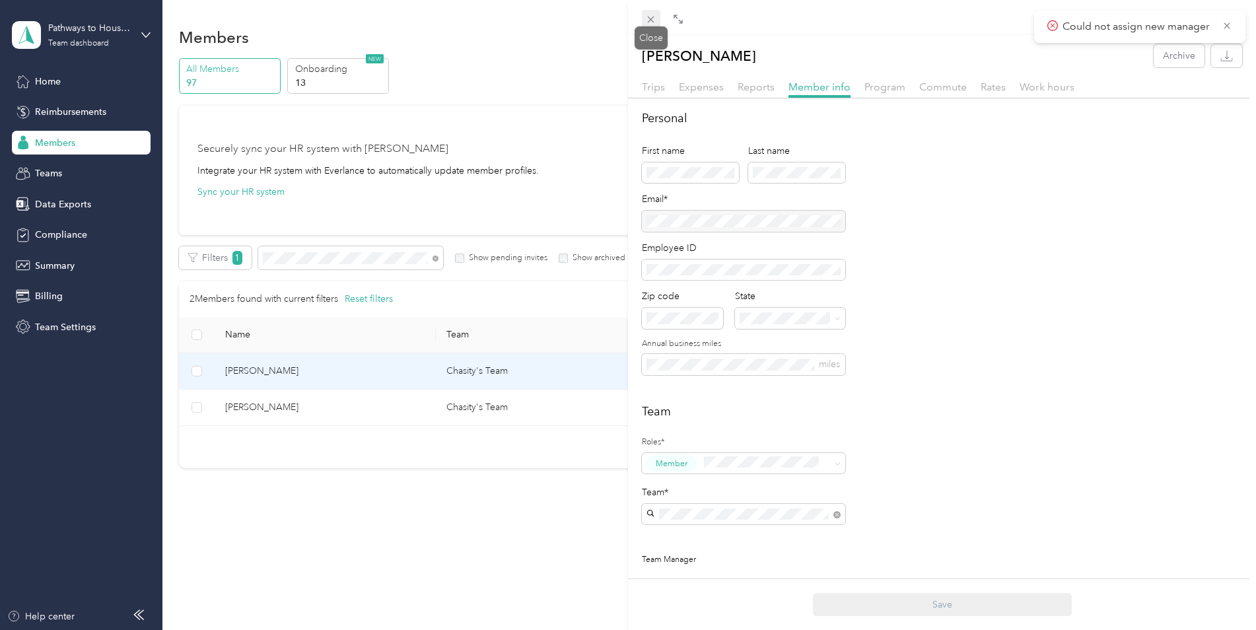
click at [649, 20] on icon at bounding box center [650, 19] width 11 height 11
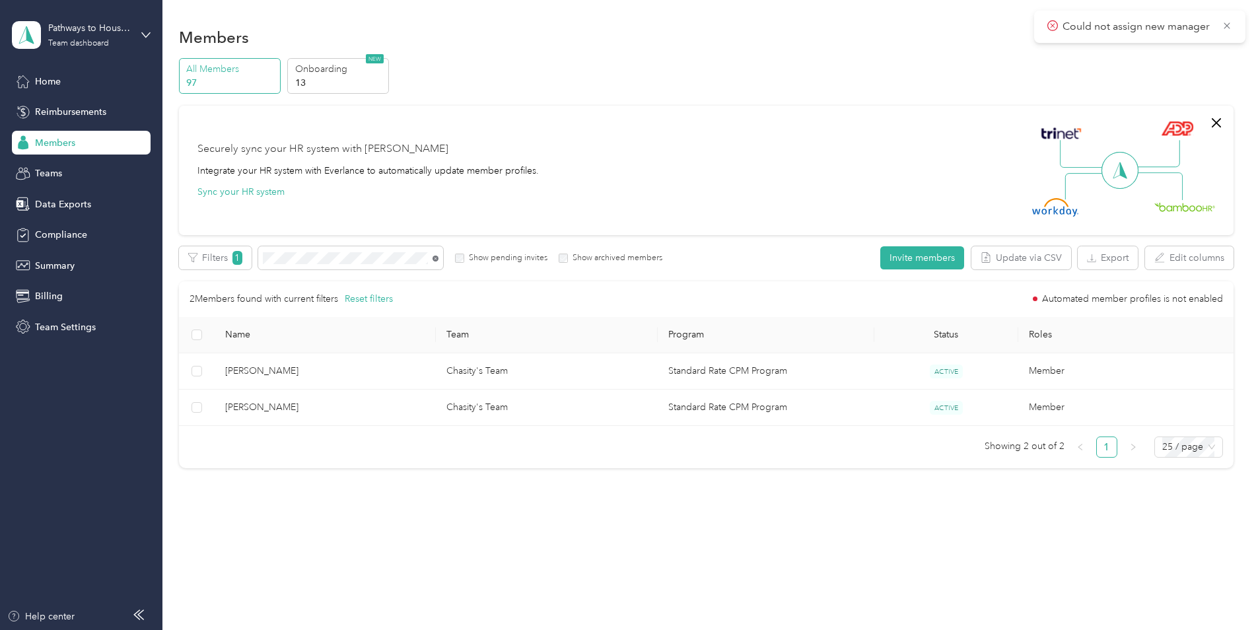
click at [434, 259] on icon at bounding box center [435, 259] width 6 height 6
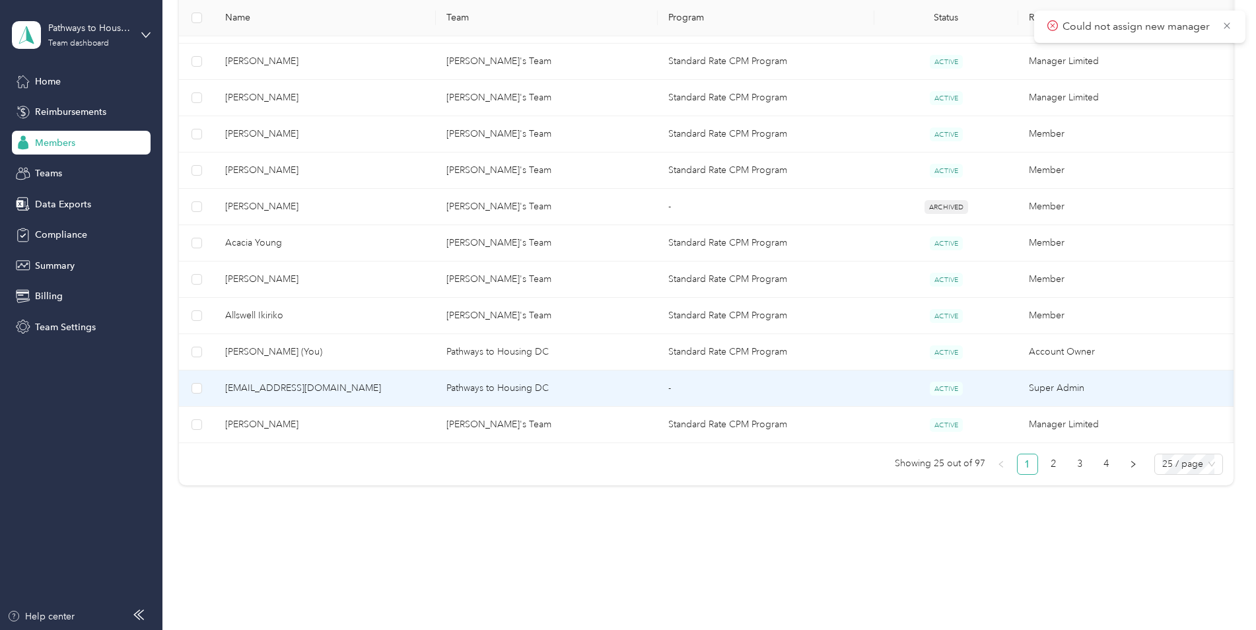
scroll to position [821, 0]
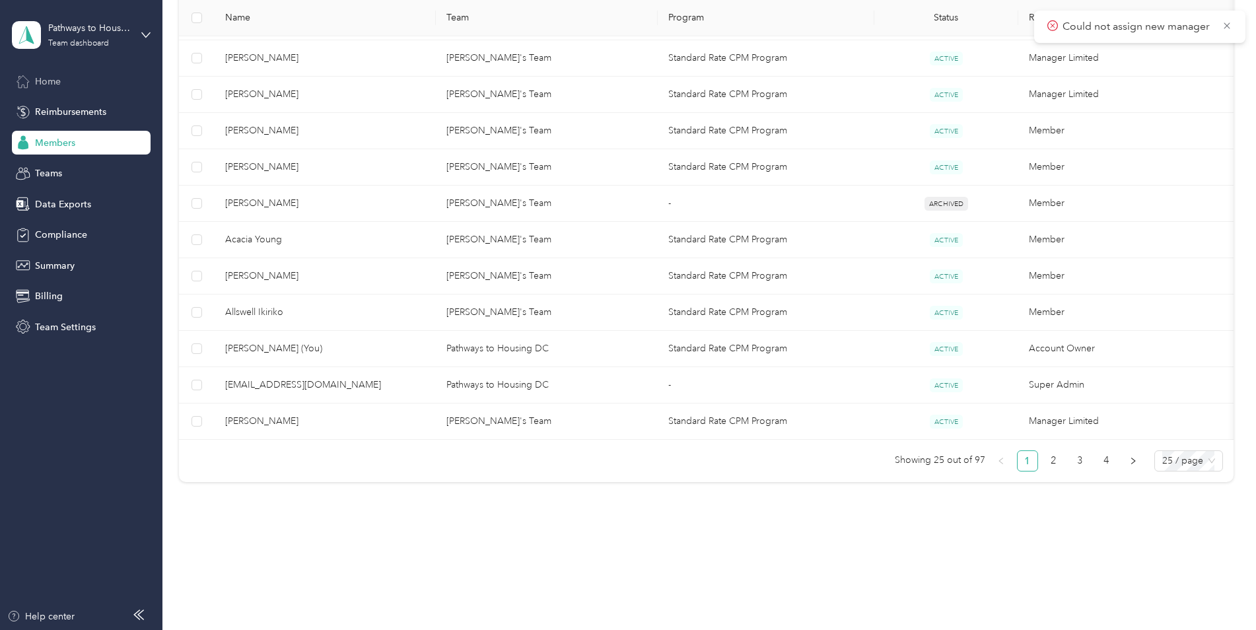
click at [57, 77] on span "Home" at bounding box center [48, 82] width 26 height 14
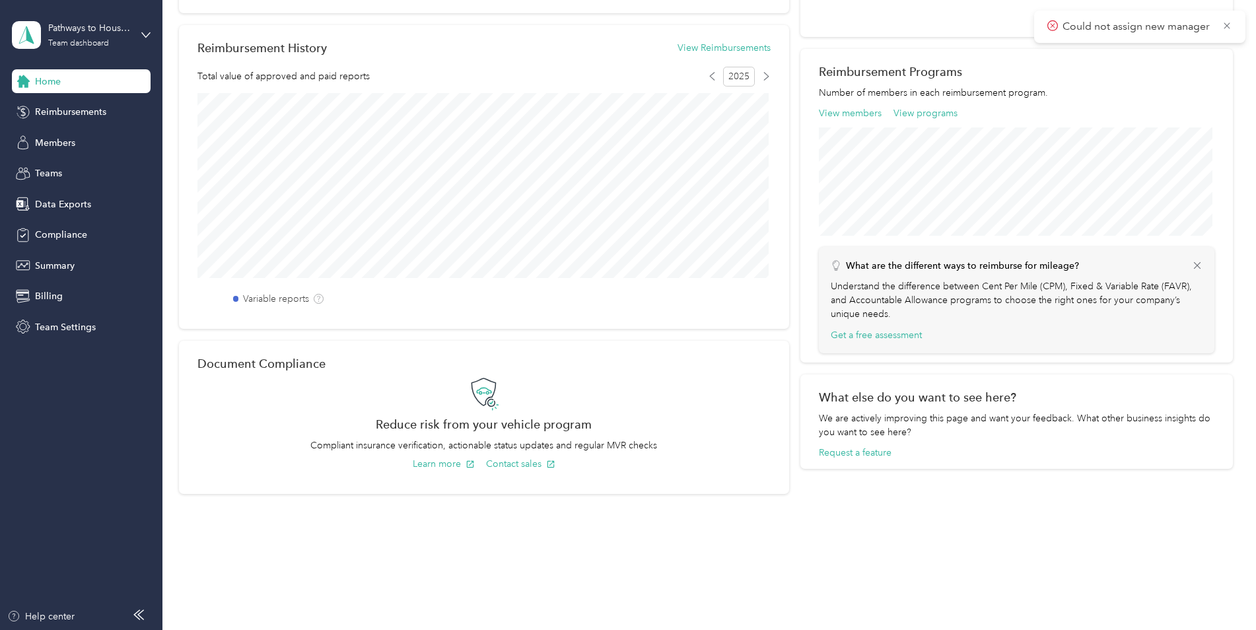
scroll to position [380, 0]
click at [1227, 25] on icon at bounding box center [1226, 25] width 6 height 6
